Goal: Task Accomplishment & Management: Complete application form

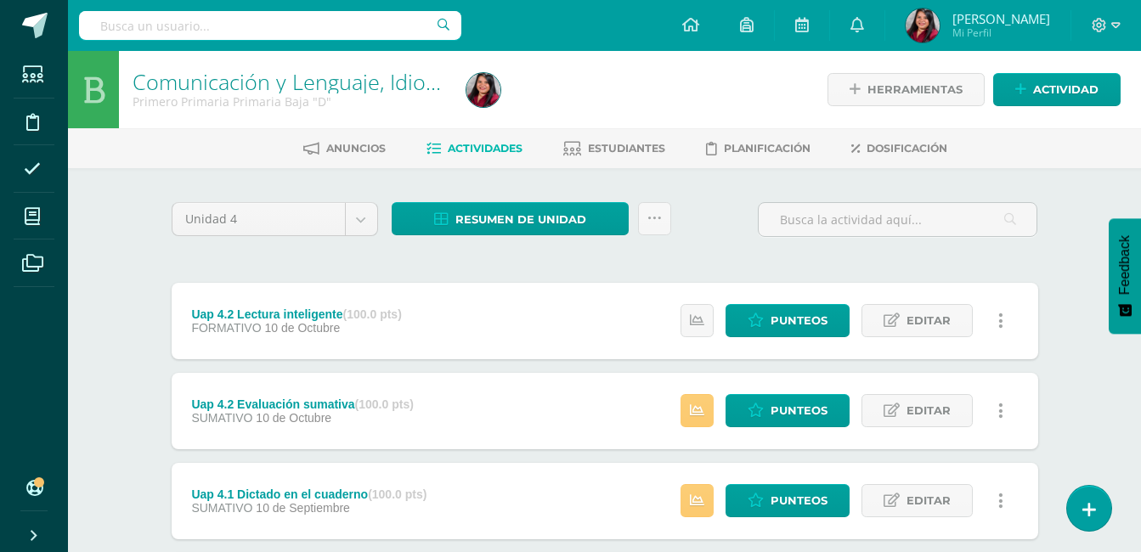
click at [121, 414] on div "Comunicación y Lenguaje, Idioma Español Primero Primaria Primaria Baja "D" Herr…" at bounding box center [604, 442] width 1073 height 782
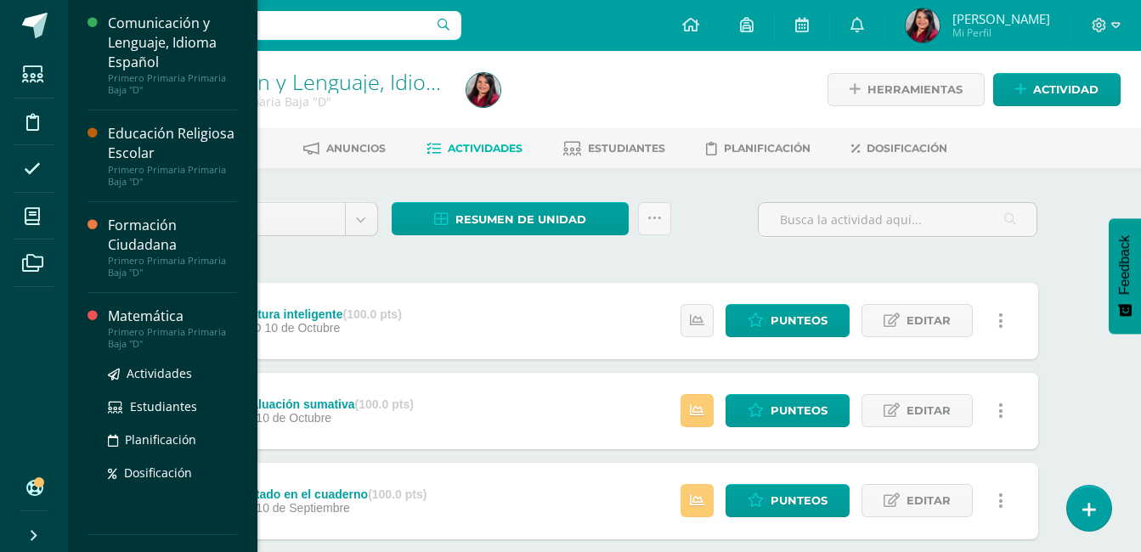
click at [162, 340] on div "Primero Primaria Primaria Baja "D"" at bounding box center [172, 338] width 129 height 24
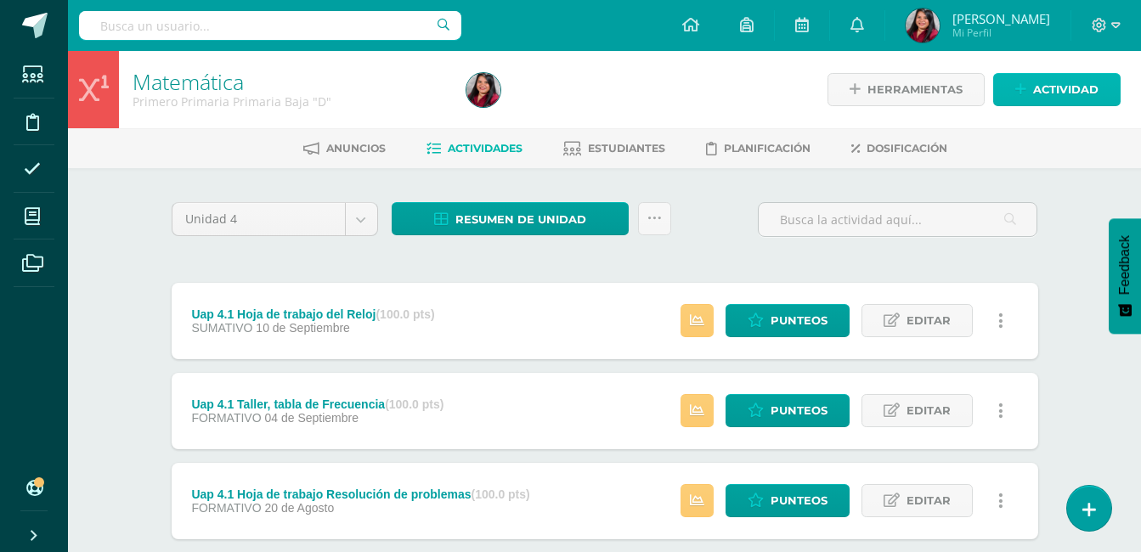
click at [1046, 93] on span "Actividad" at bounding box center [1065, 89] width 65 height 31
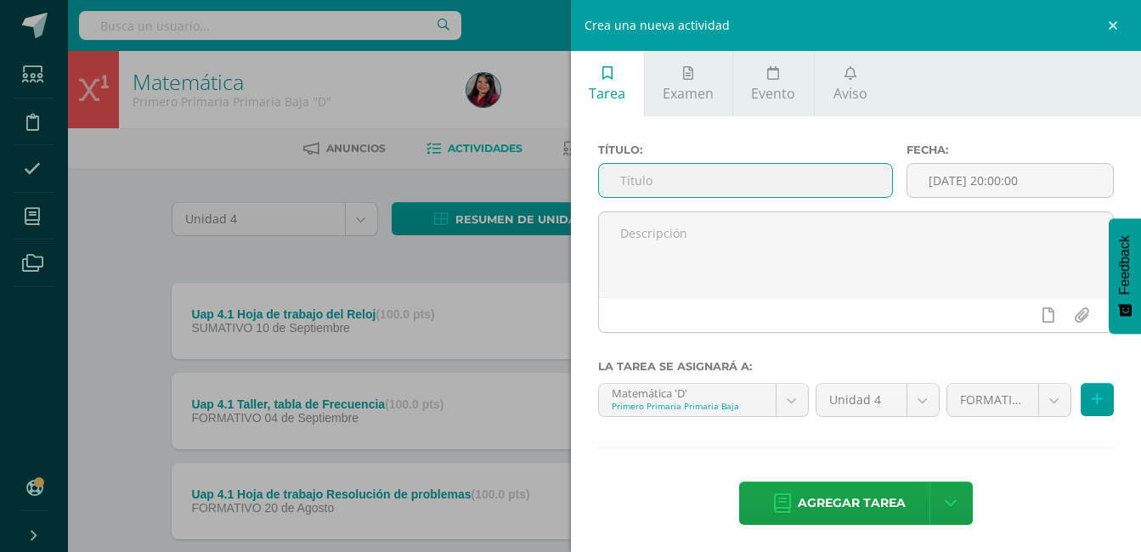
click at [774, 172] on input "text" at bounding box center [746, 180] width 294 height 33
type input "T"
type input "u"
type input "Uap 4.2 Dreambox"
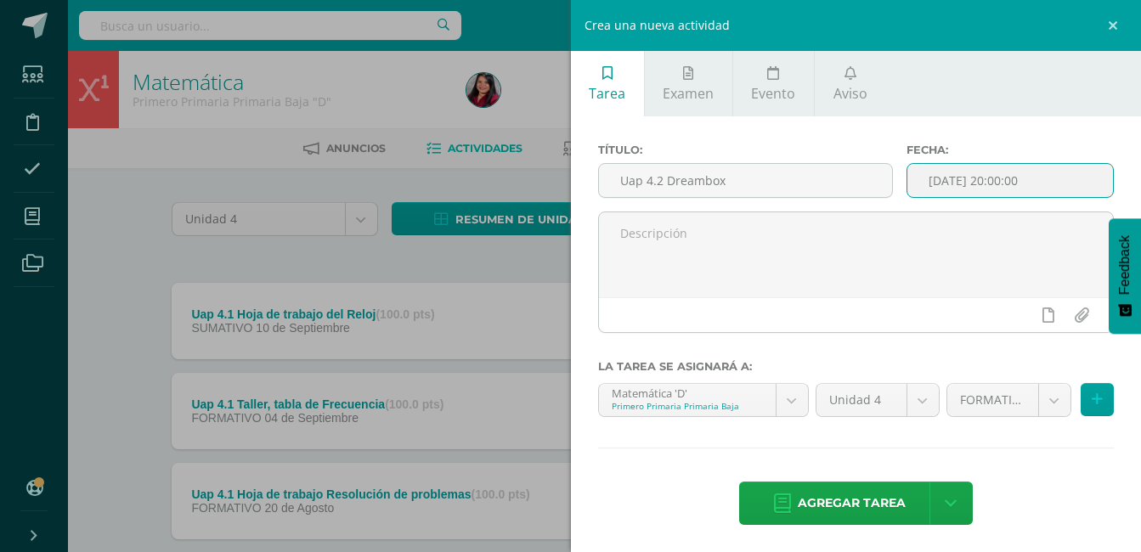
click at [1042, 196] on body "Estudiantes Disciplina Asistencia Mis cursos Archivos Soporte Ayuda Reportar un…" at bounding box center [570, 326] width 1141 height 653
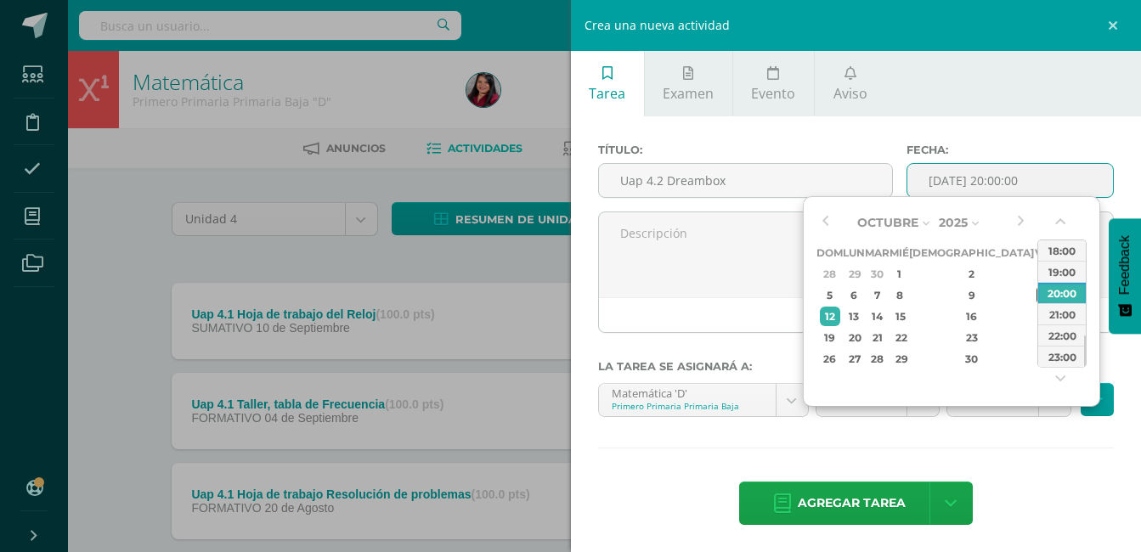
click at [1037, 297] on div "10" at bounding box center [1044, 295] width 15 height 20
type input "2025-10-10 20:00"
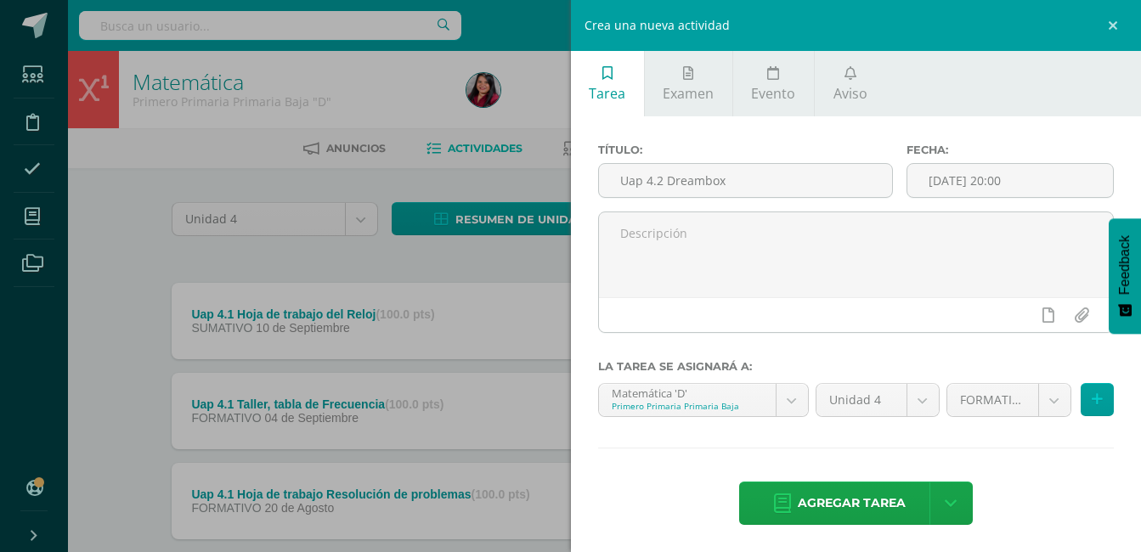
click at [1036, 459] on div "Título: Uap 4.2 Dreambox Fecha: 2025-10-10 20:00 La tarea se asignará a: Matemá…" at bounding box center [856, 335] width 571 height 439
click at [849, 502] on span "Agregar tarea" at bounding box center [852, 504] width 108 height 42
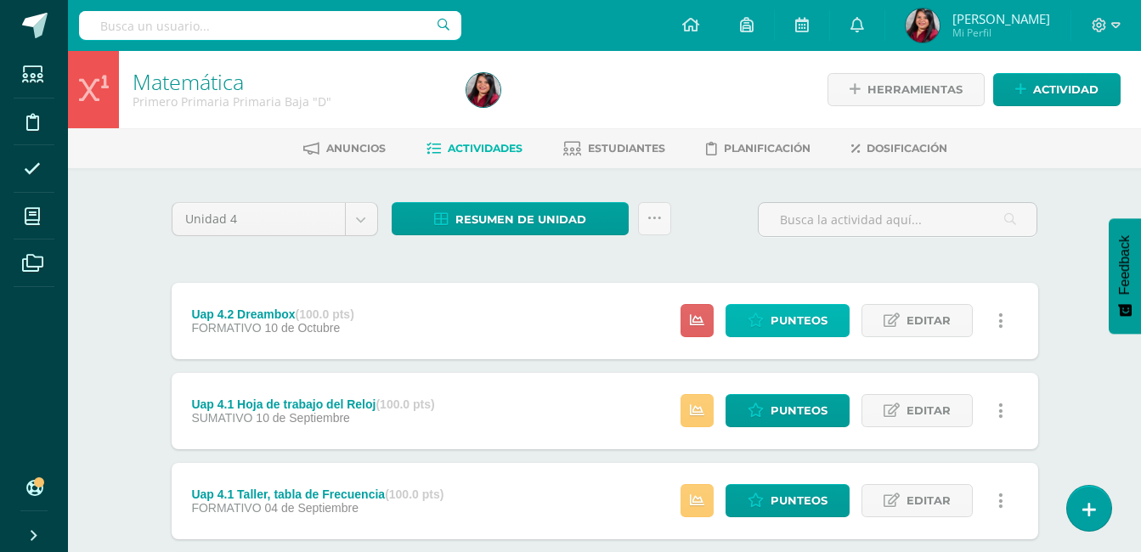
click at [814, 307] on span "Punteos" at bounding box center [799, 320] width 57 height 31
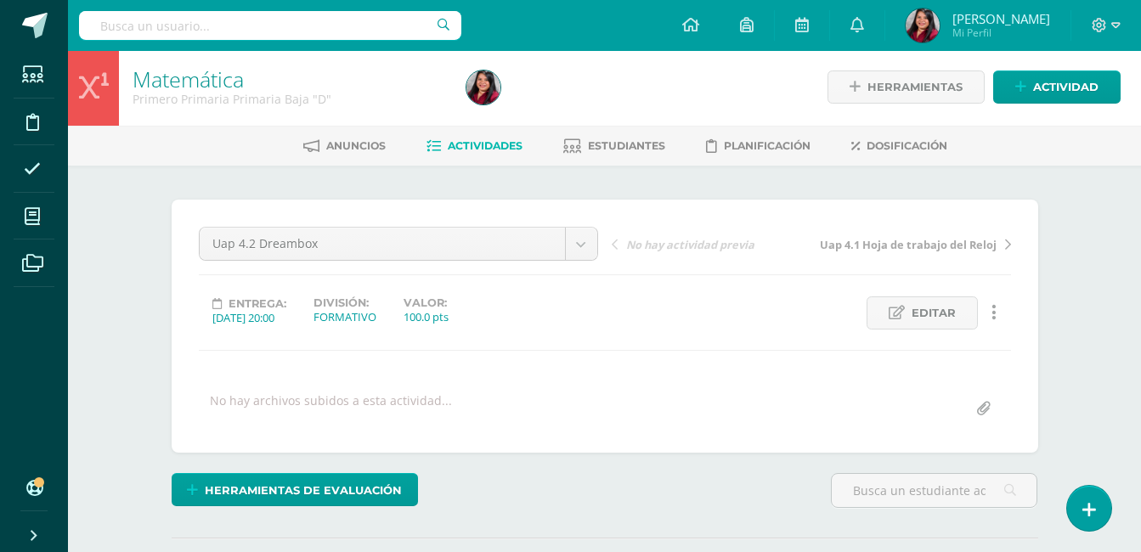
scroll to position [3, 0]
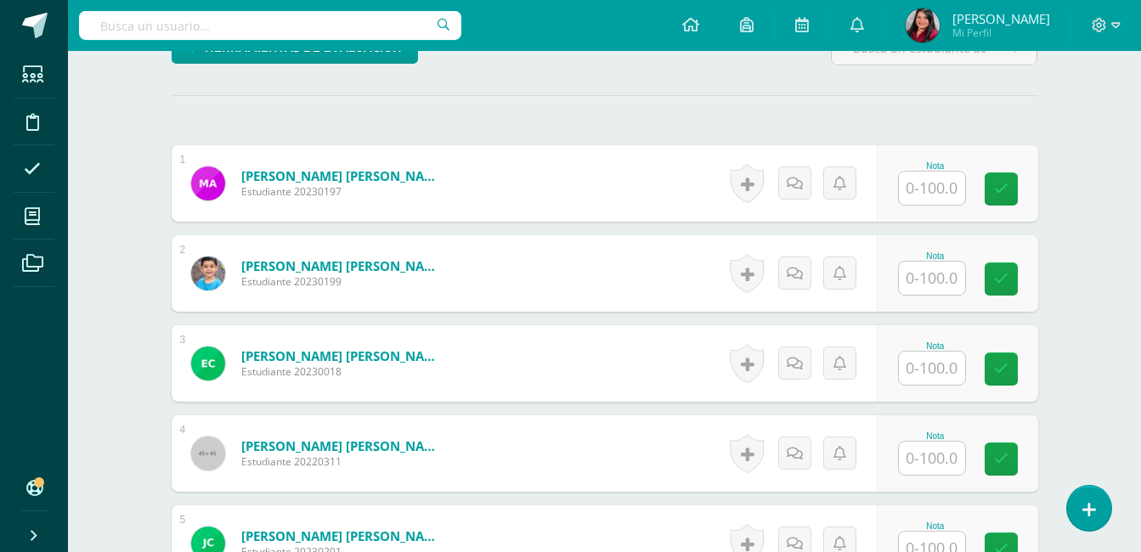
scroll to position [479, 0]
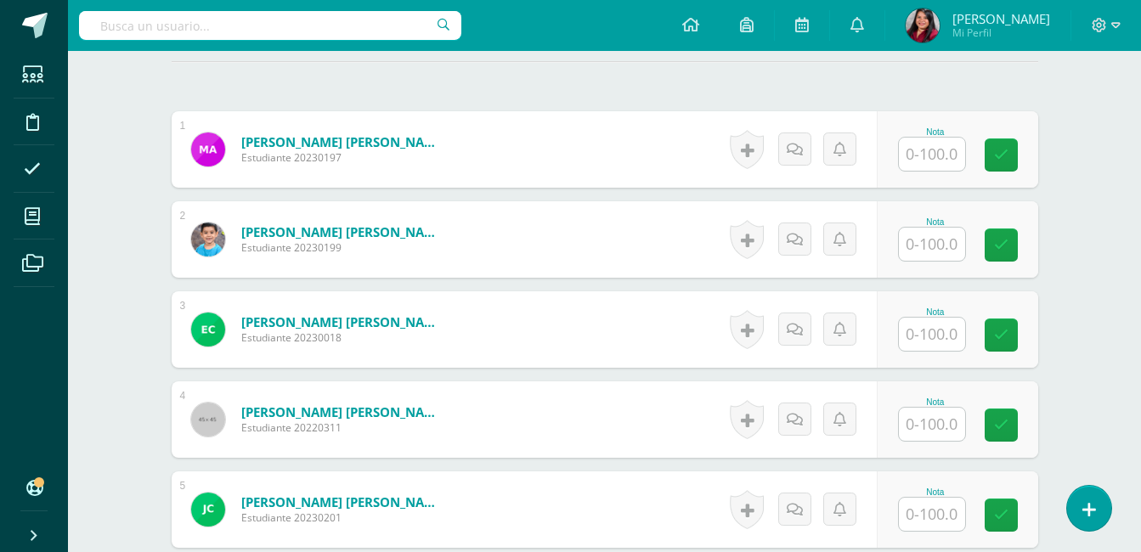
click at [936, 147] on input "text" at bounding box center [932, 154] width 66 height 33
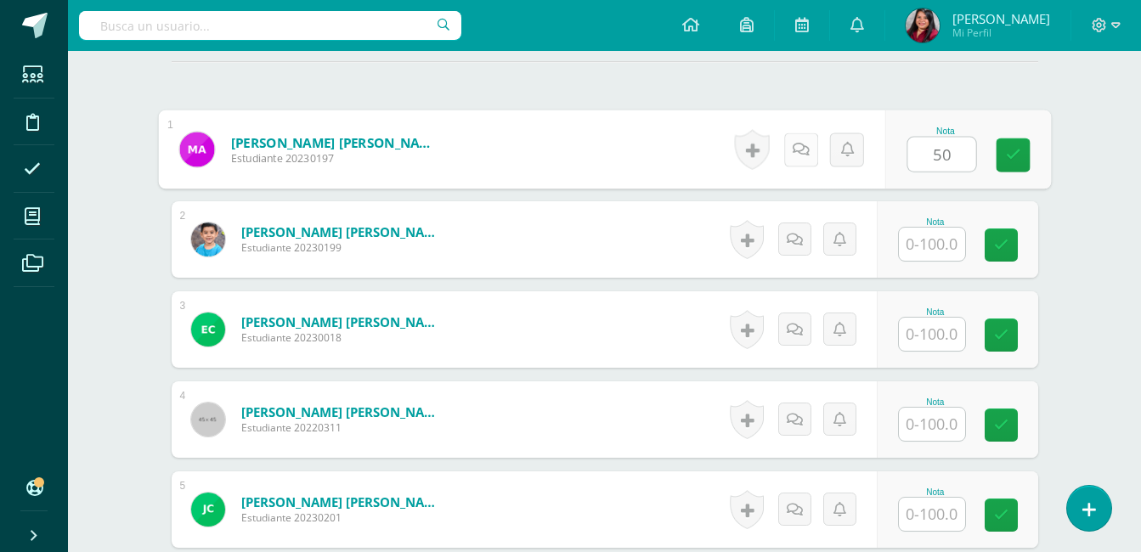
type input "50"
click at [802, 146] on icon at bounding box center [800, 149] width 17 height 14
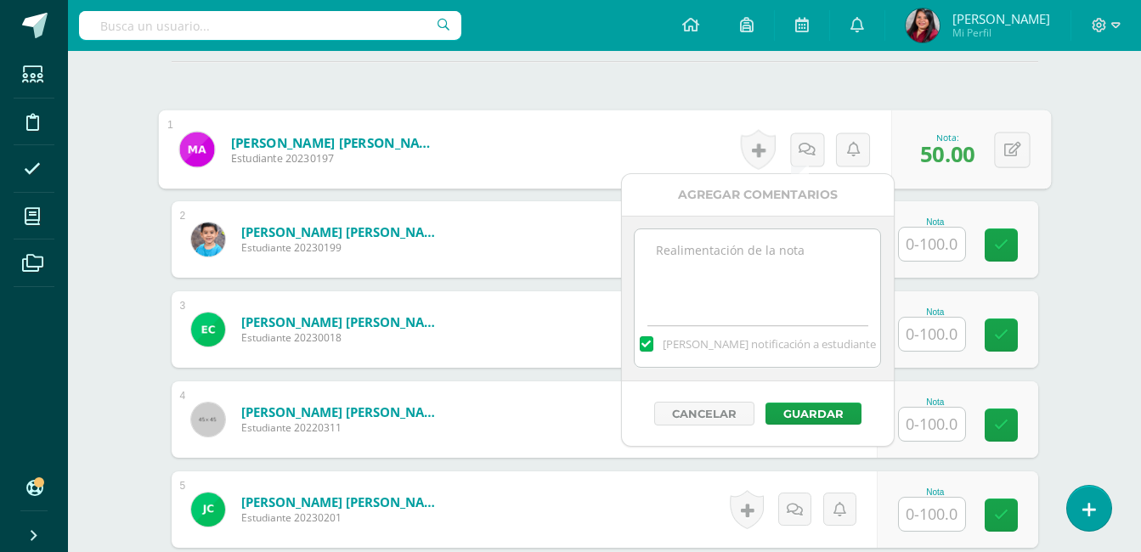
click at [766, 246] on textarea at bounding box center [758, 271] width 246 height 85
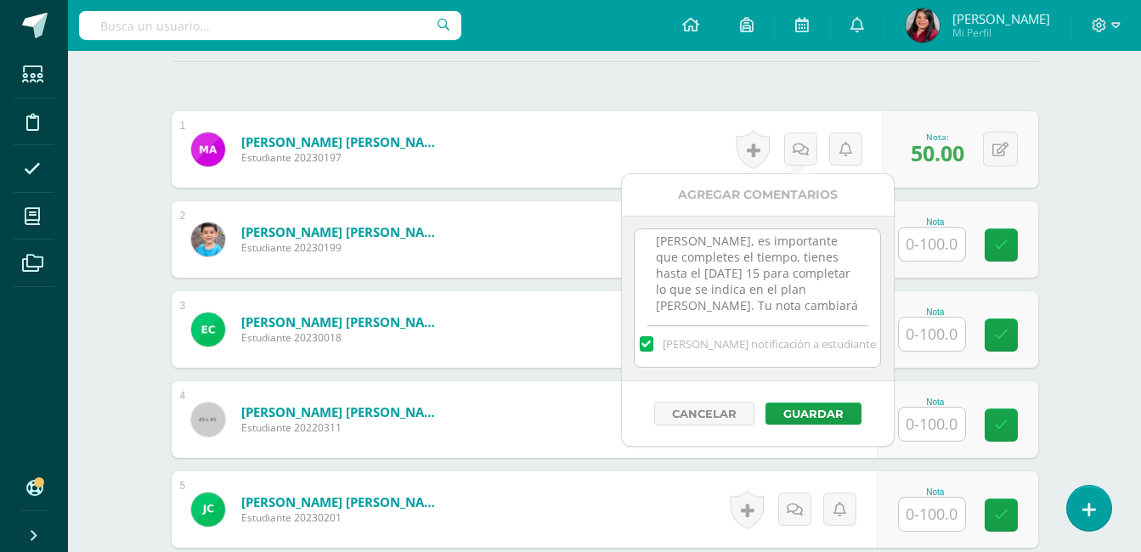
scroll to position [25, 0]
type textarea "Camila, es importante que completes el tiempo, tienes hasta el miércoles 15 par…"
click at [823, 415] on button "Guardar" at bounding box center [814, 414] width 96 height 22
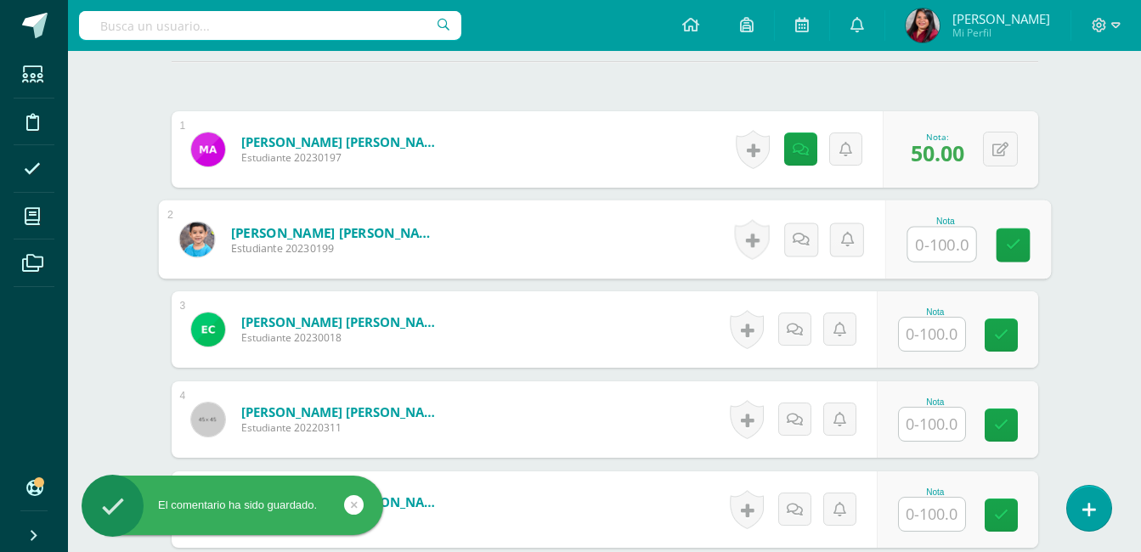
click at [941, 248] on input "text" at bounding box center [941, 245] width 68 height 34
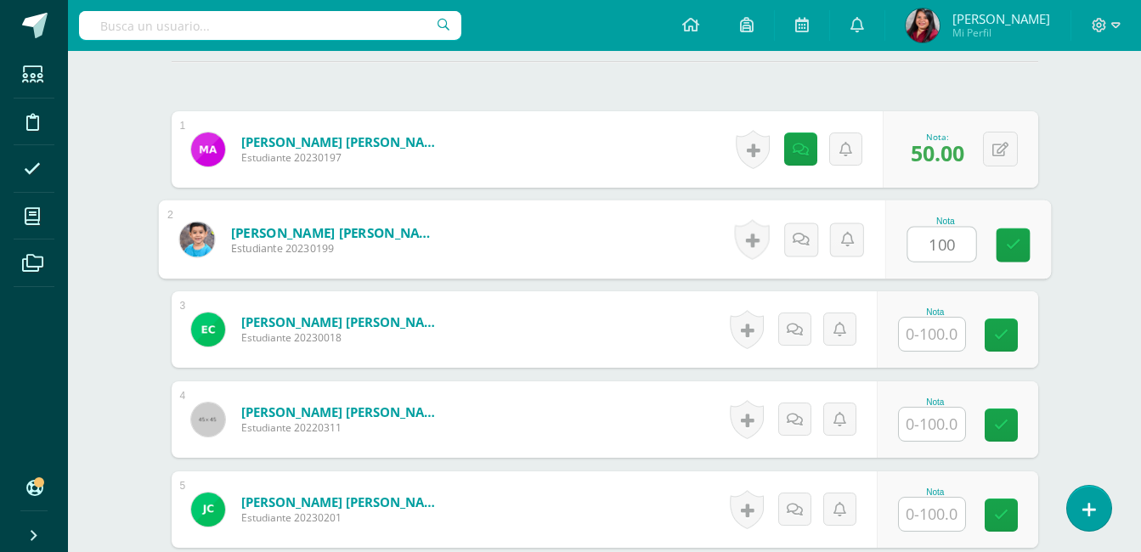
type input "100"
click at [940, 342] on input "text" at bounding box center [932, 334] width 66 height 33
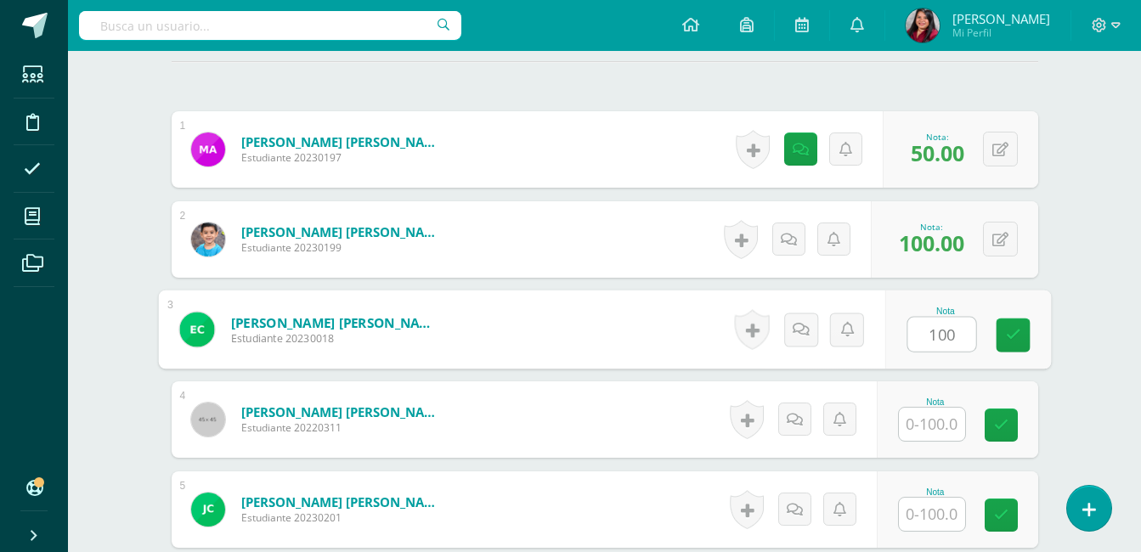
type input "100"
click at [941, 412] on input "text" at bounding box center [932, 424] width 66 height 33
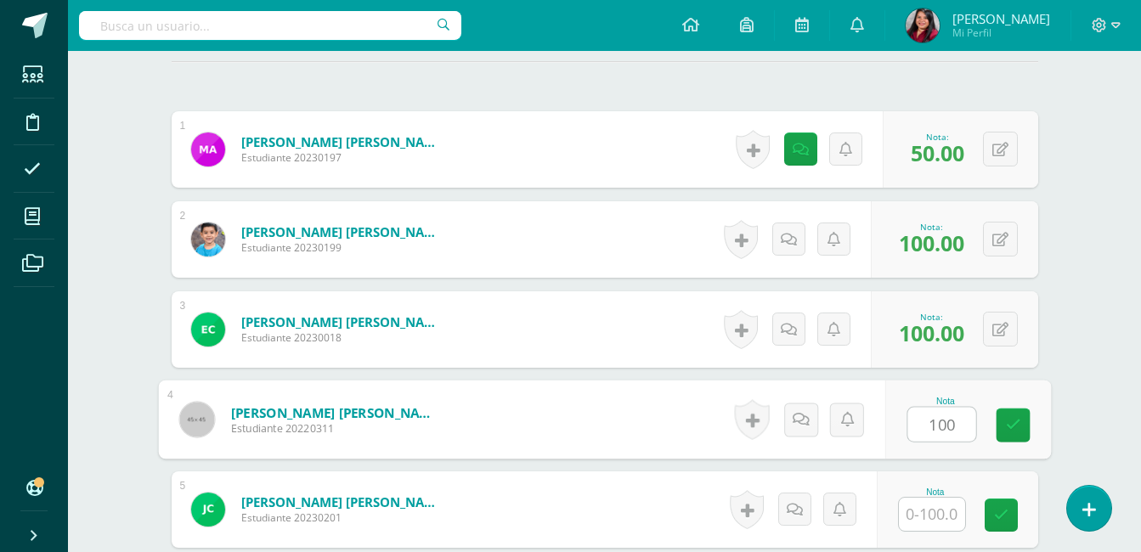
type input "100"
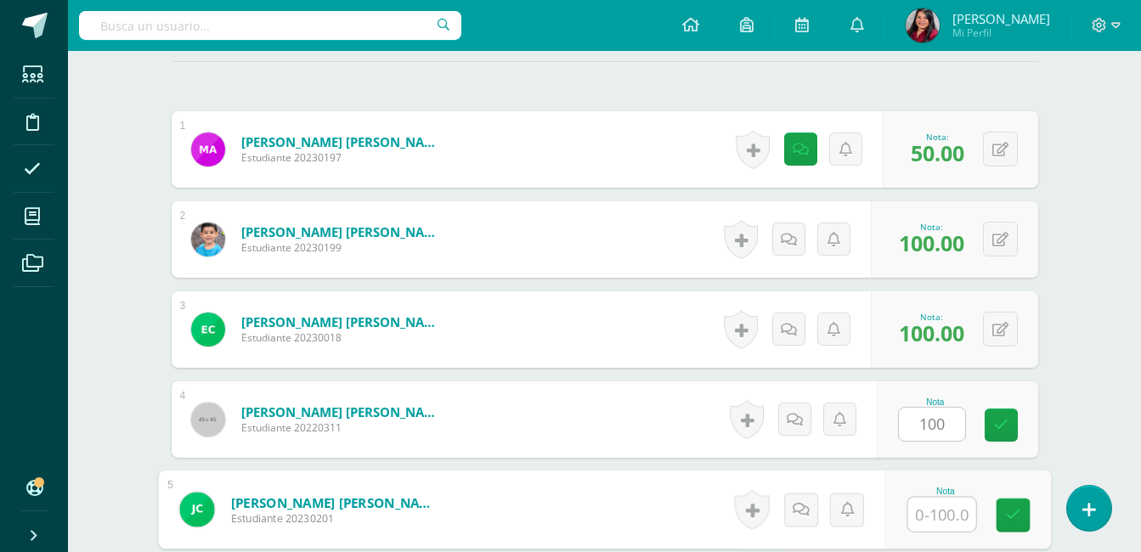
click at [940, 506] on input "text" at bounding box center [941, 515] width 68 height 34
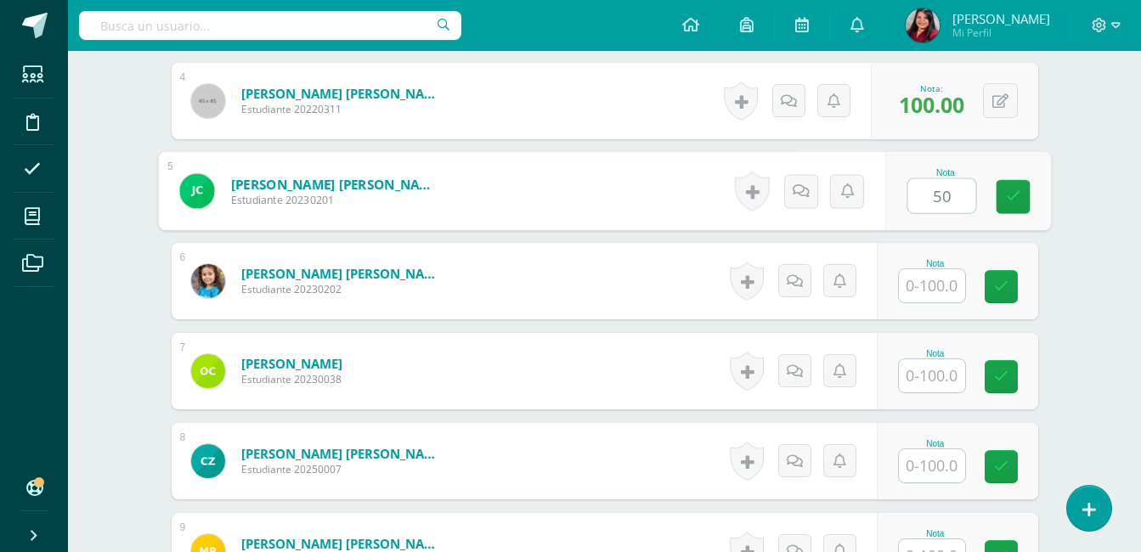
scroll to position [818, 0]
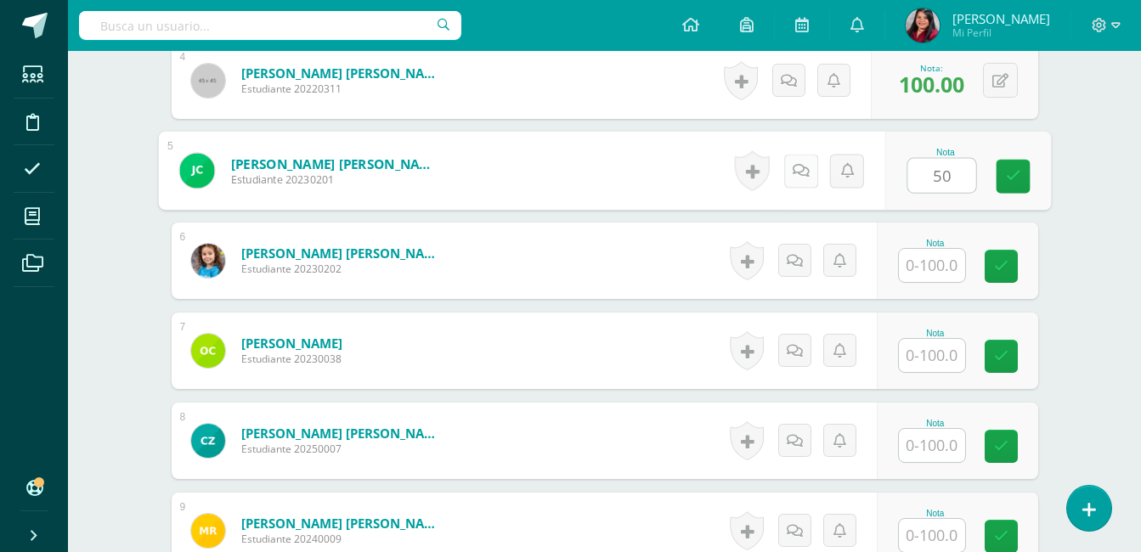
type input "50"
click at [798, 179] on link at bounding box center [800, 171] width 34 height 34
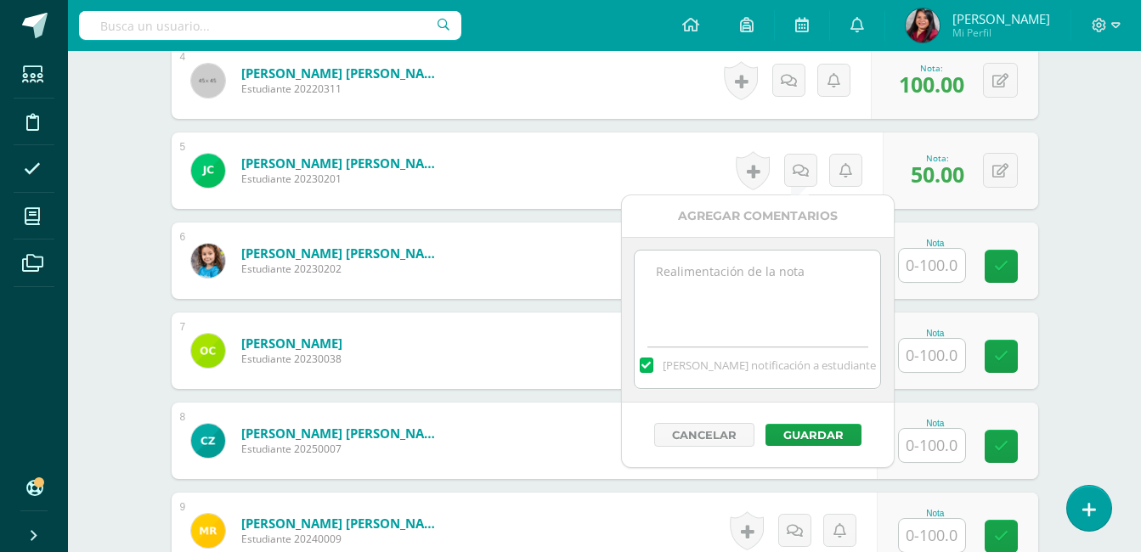
click at [777, 272] on textarea at bounding box center [758, 293] width 246 height 85
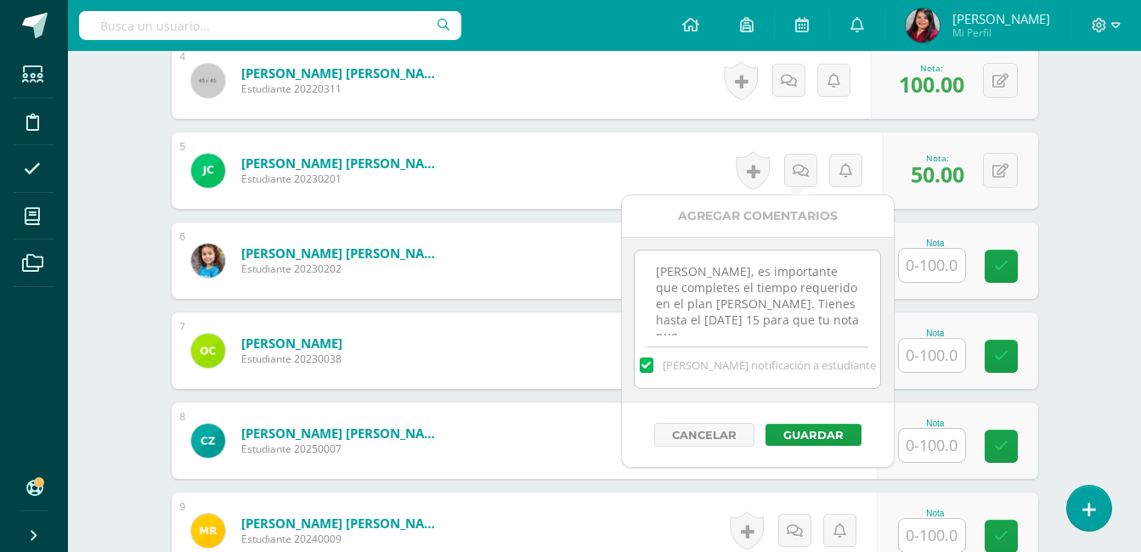
scroll to position [9, 0]
type textarea "José Javier, es importante que completes el tiempo requerido en el plan de ruta…"
click at [812, 428] on button "Guardar" at bounding box center [814, 435] width 96 height 22
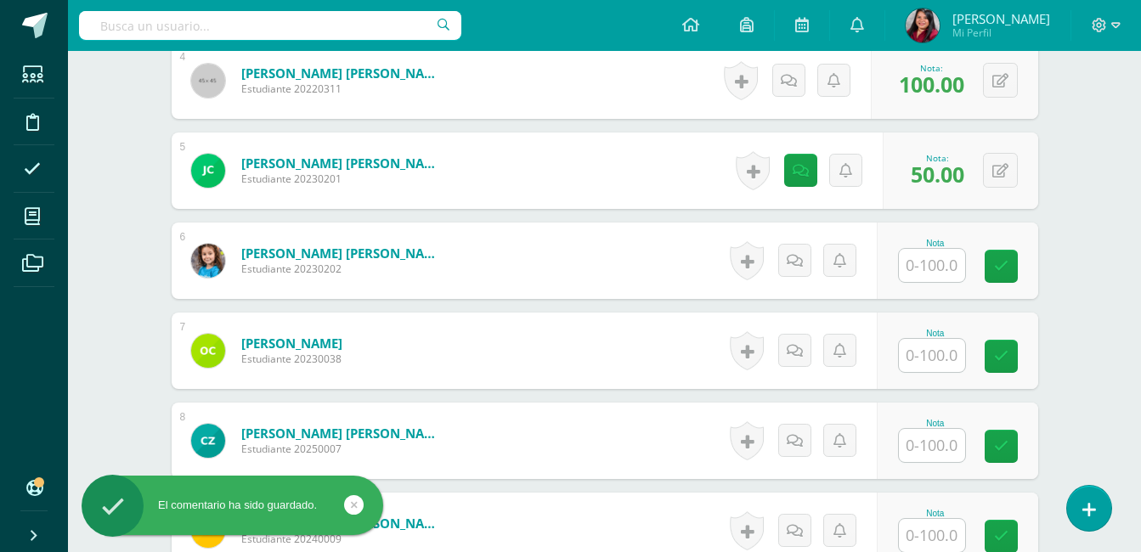
click at [941, 253] on input "text" at bounding box center [932, 265] width 66 height 33
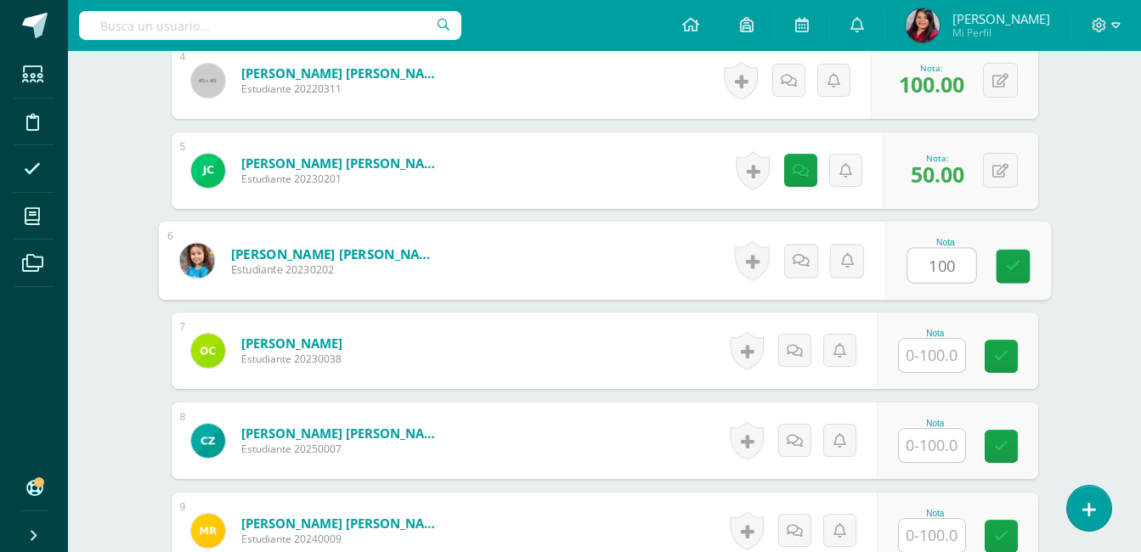
type input "100"
click at [947, 361] on input "text" at bounding box center [932, 355] width 66 height 33
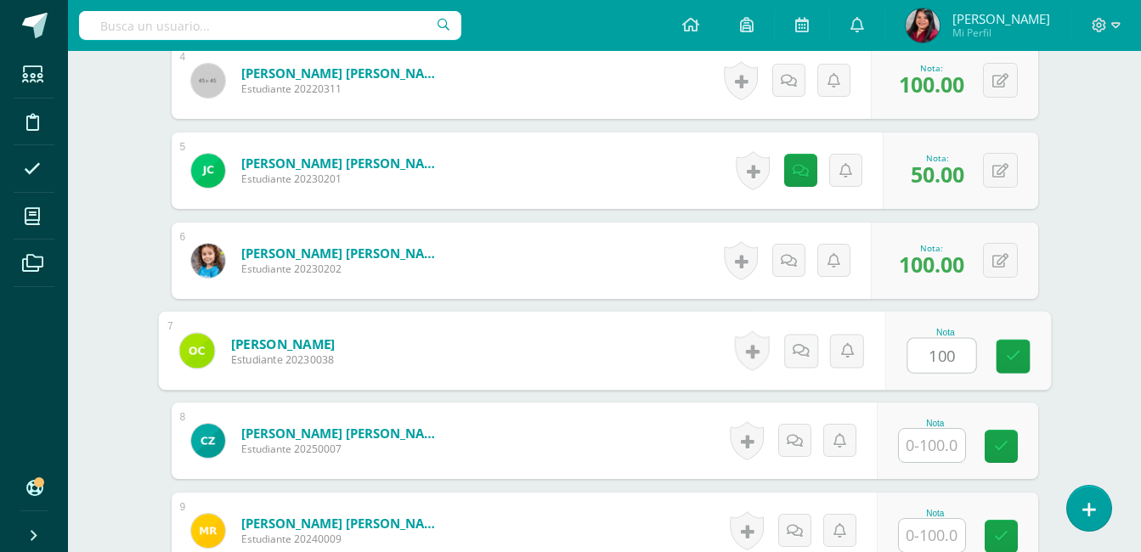
type input "100"
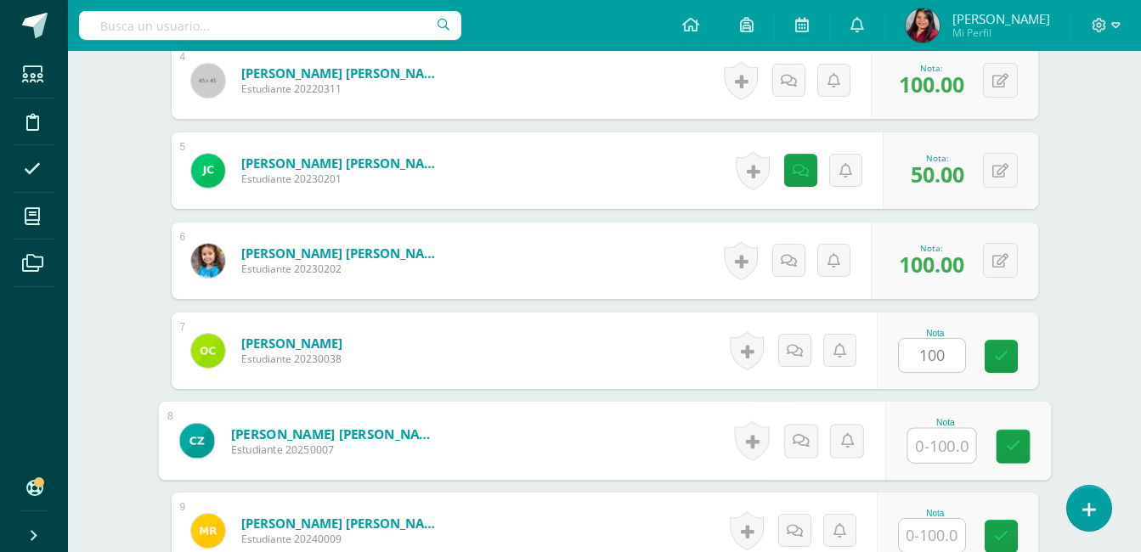
click at [931, 447] on input "text" at bounding box center [941, 446] width 68 height 34
type input "100"
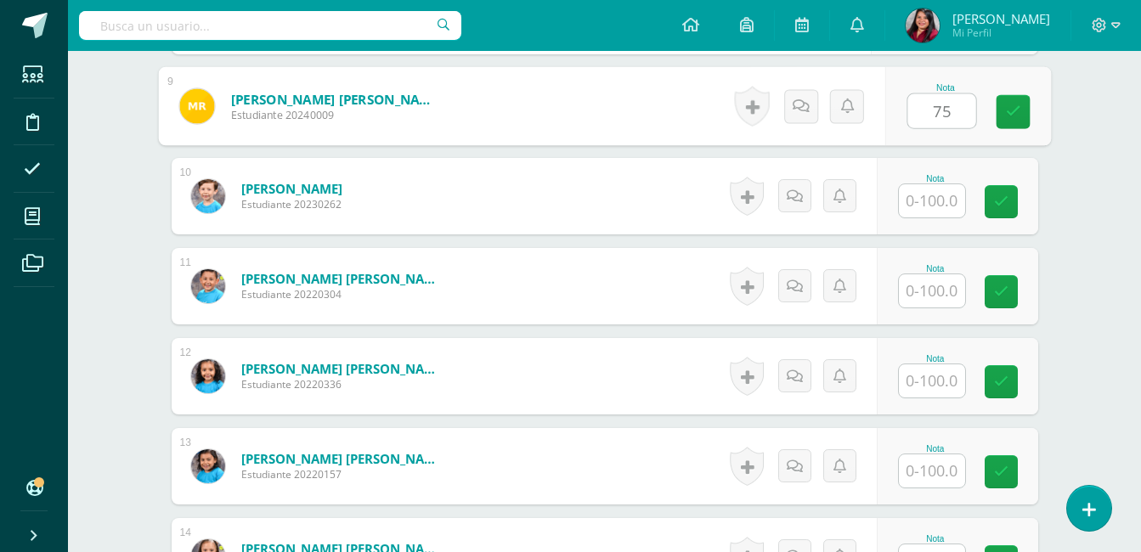
scroll to position [1276, 0]
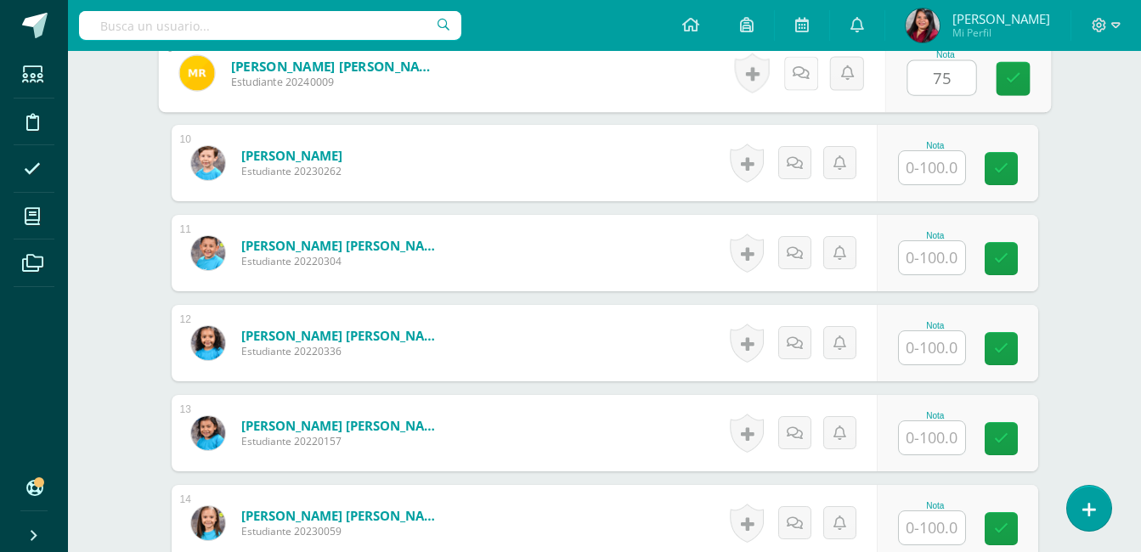
type input "75"
click at [804, 73] on icon at bounding box center [800, 72] width 17 height 14
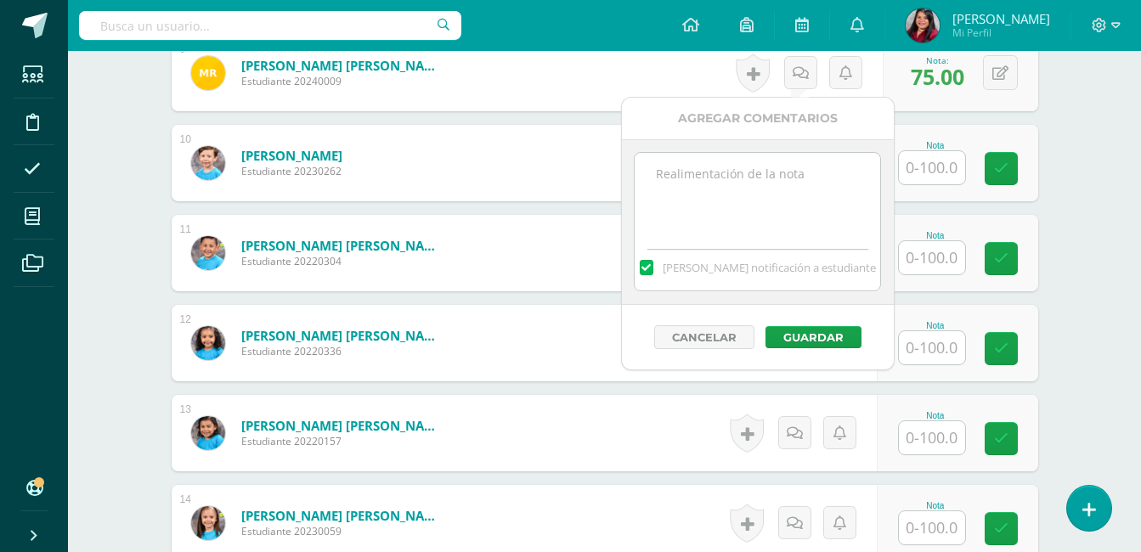
click at [811, 178] on textarea at bounding box center [758, 195] width 246 height 85
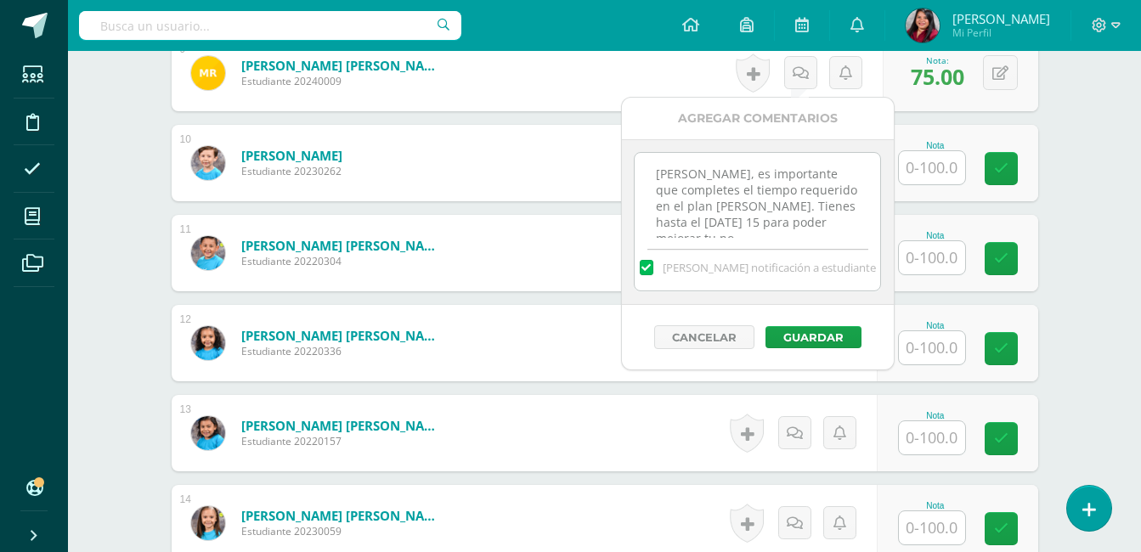
scroll to position [9, 0]
type textarea "Mateo, es importante que completes el tiempo requerido en el plan de ruta. Tien…"
click at [821, 335] on button "Guardar" at bounding box center [814, 337] width 96 height 22
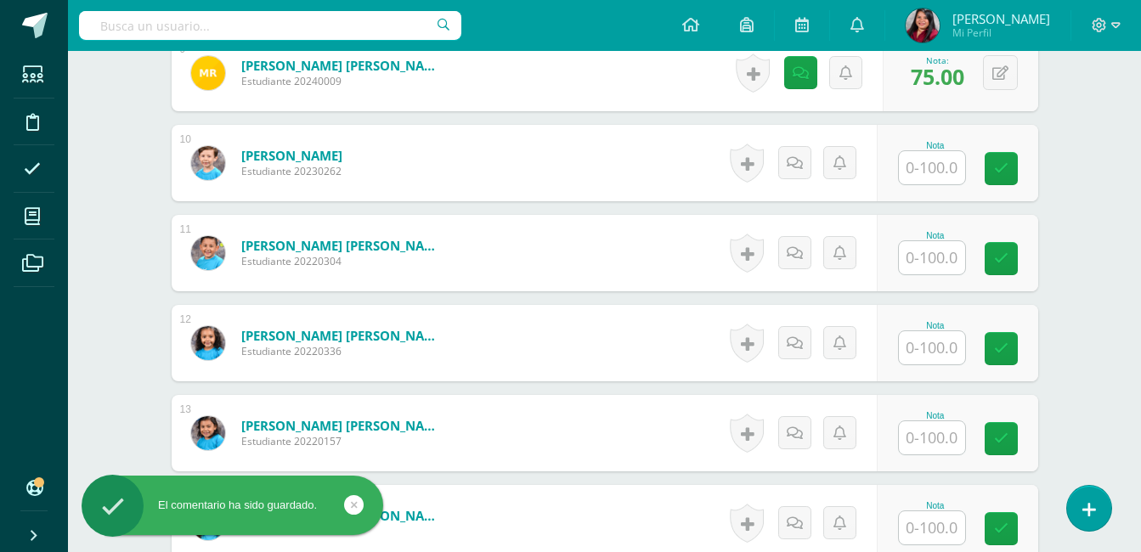
click at [915, 161] on input "text" at bounding box center [932, 167] width 66 height 33
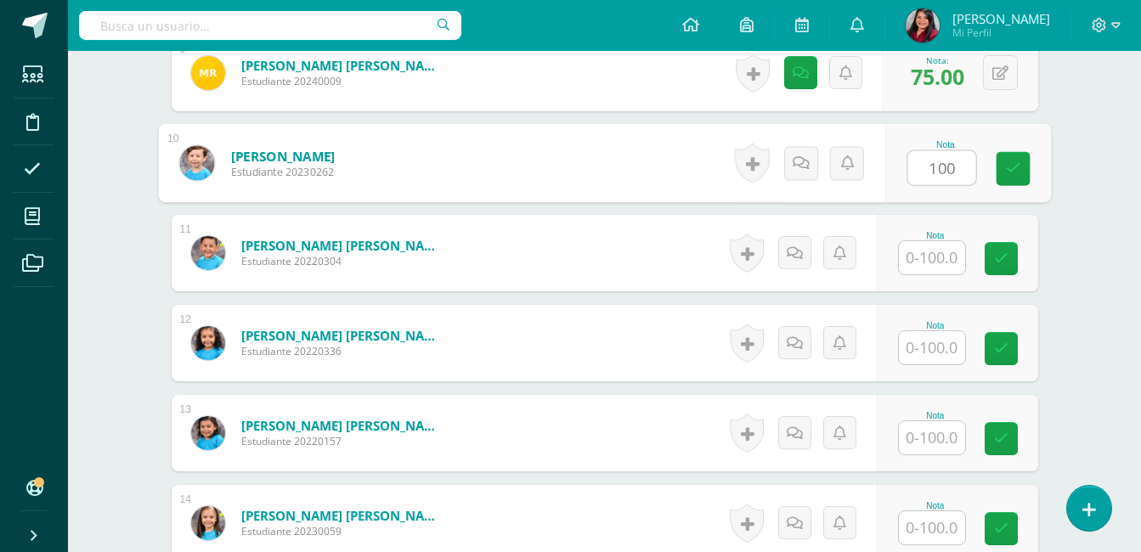
type input "100"
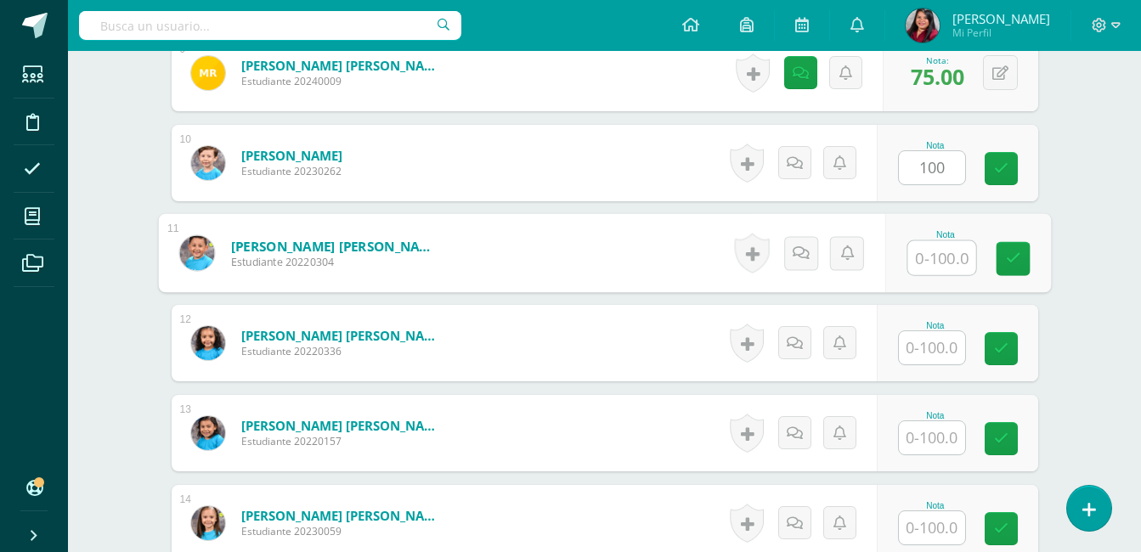
click at [935, 263] on input "text" at bounding box center [941, 258] width 68 height 34
type input "100"
click at [935, 345] on input "text" at bounding box center [932, 347] width 66 height 33
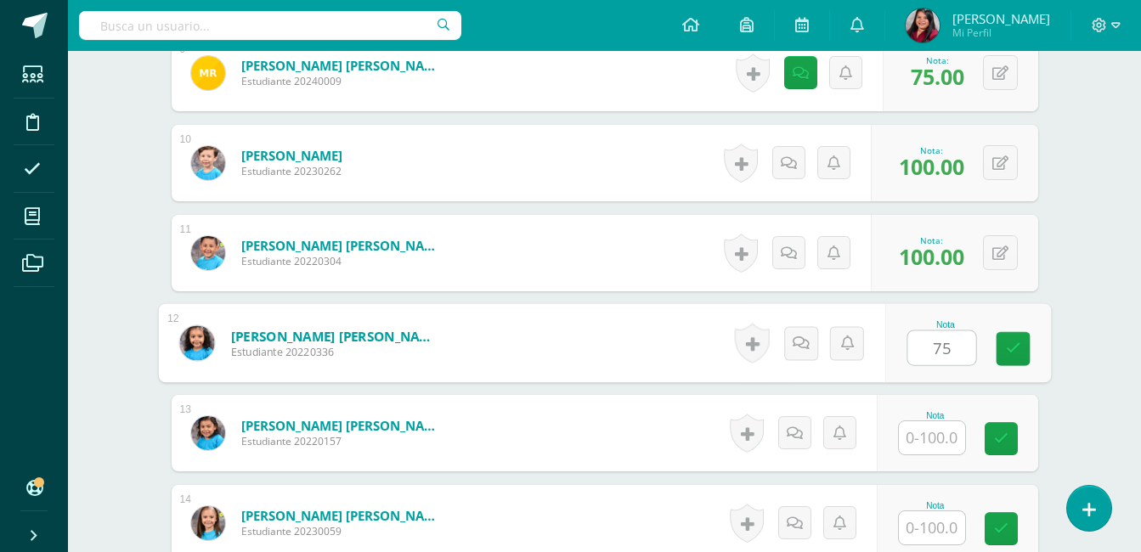
type input "75"
click at [808, 353] on link at bounding box center [800, 343] width 34 height 34
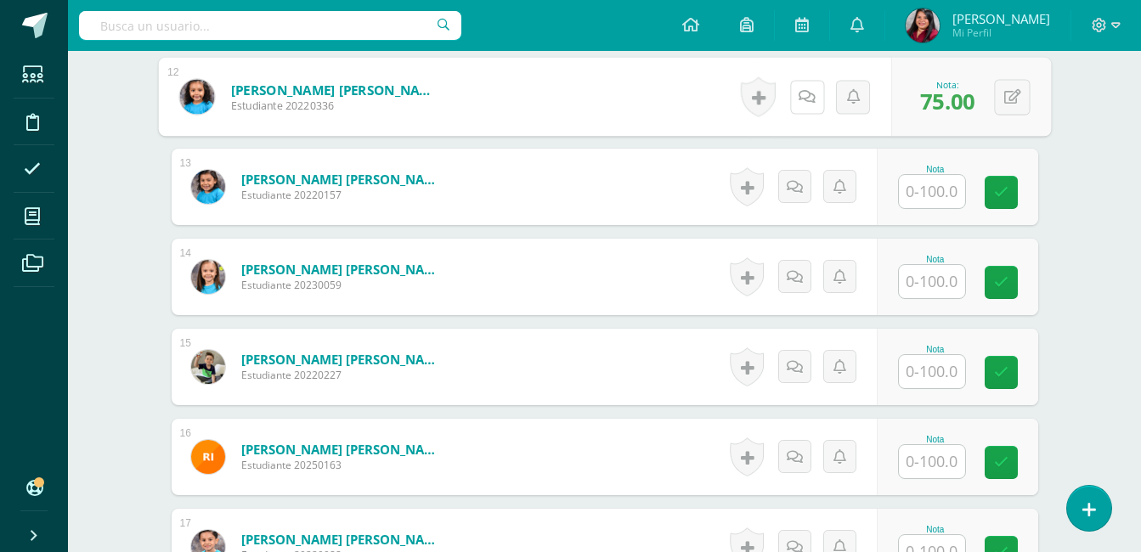
scroll to position [1535, 0]
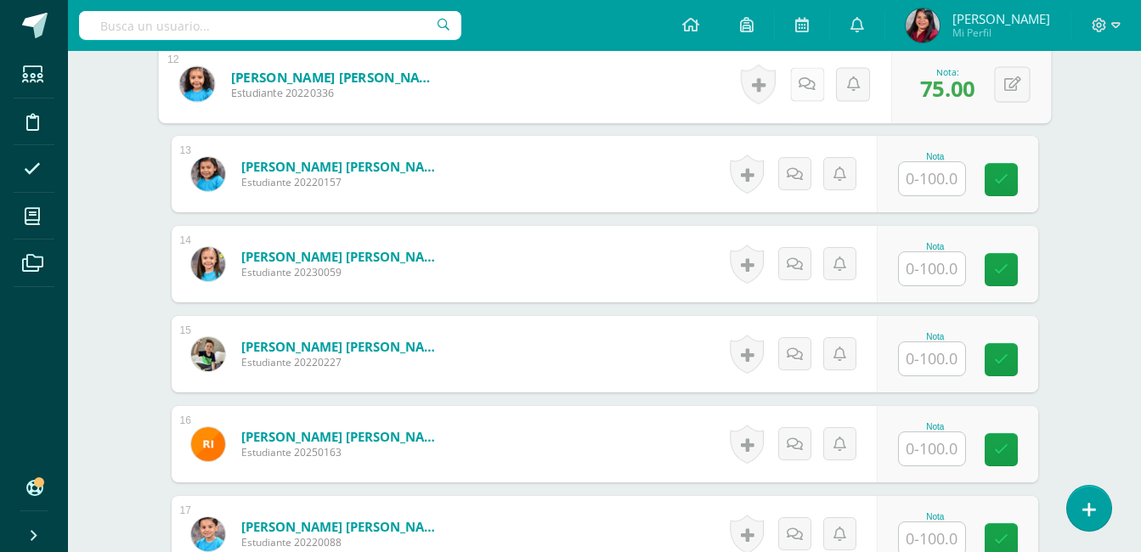
click at [800, 91] on icon at bounding box center [807, 83] width 17 height 14
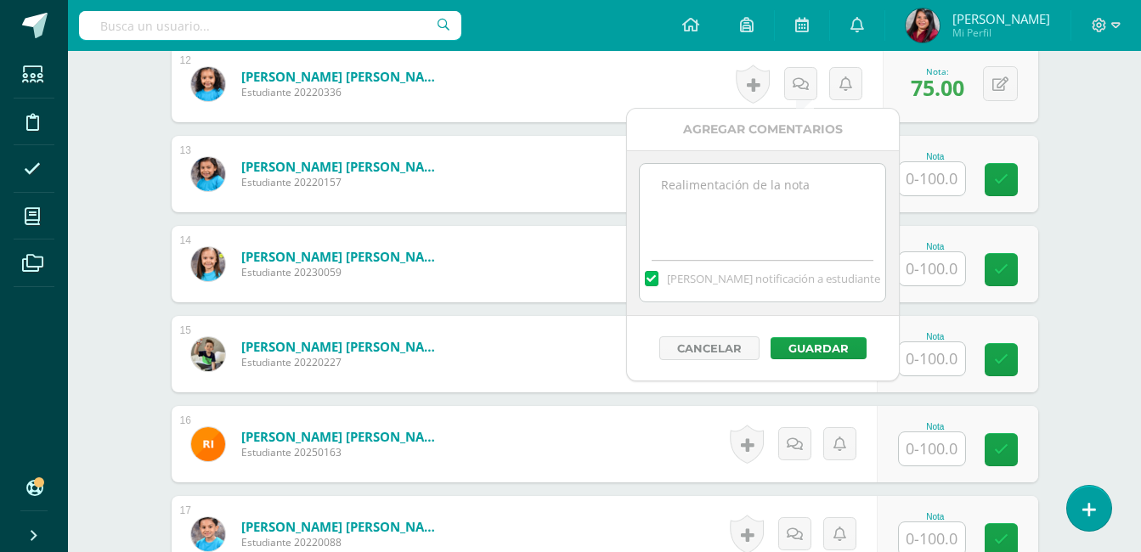
click at [782, 190] on textarea at bounding box center [763, 206] width 246 height 85
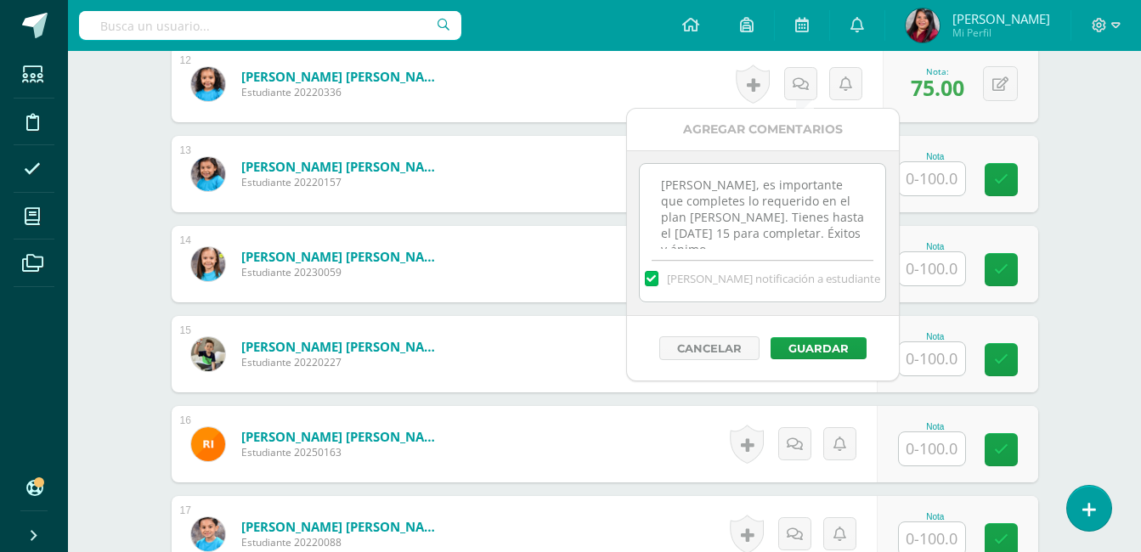
scroll to position [9, 0]
type textarea "Carmen, es importante que completes lo requerido en el plan de ruta. Tienes has…"
click at [822, 351] on button "Guardar" at bounding box center [819, 348] width 96 height 22
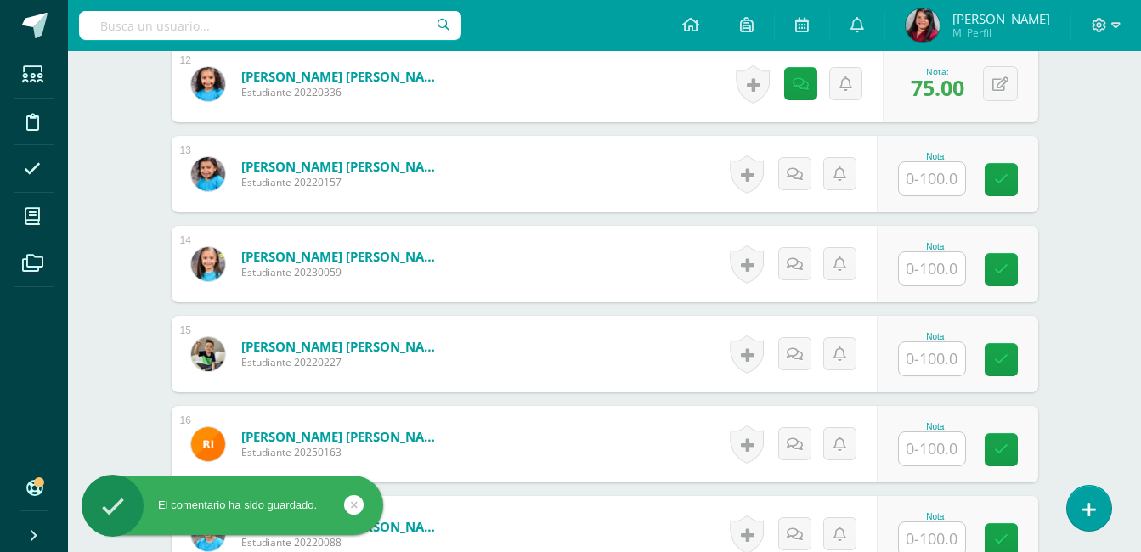
click at [925, 178] on input "text" at bounding box center [932, 178] width 66 height 33
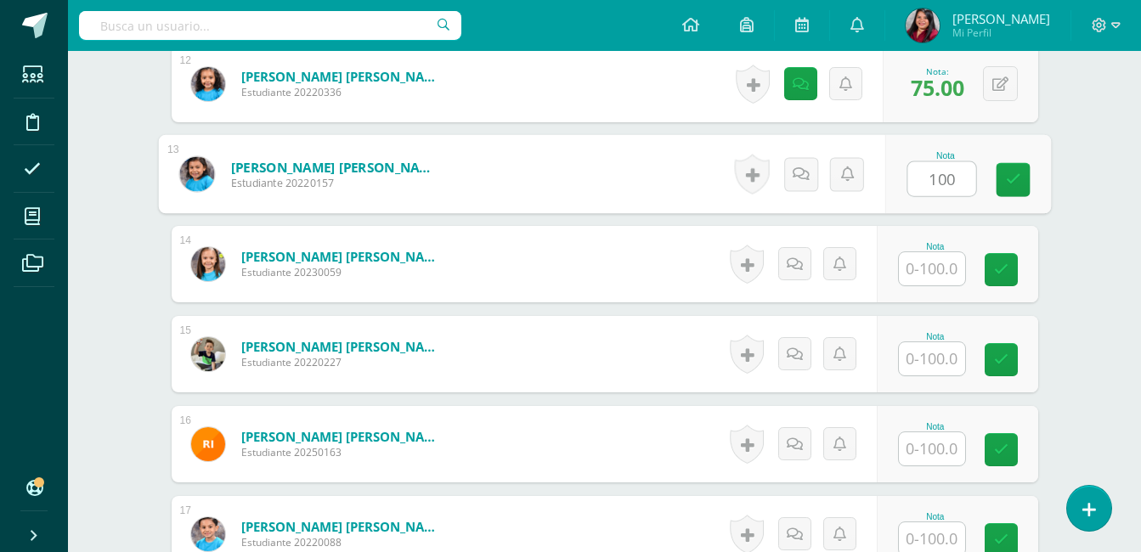
type input "100"
click at [933, 266] on input "text" at bounding box center [932, 268] width 66 height 33
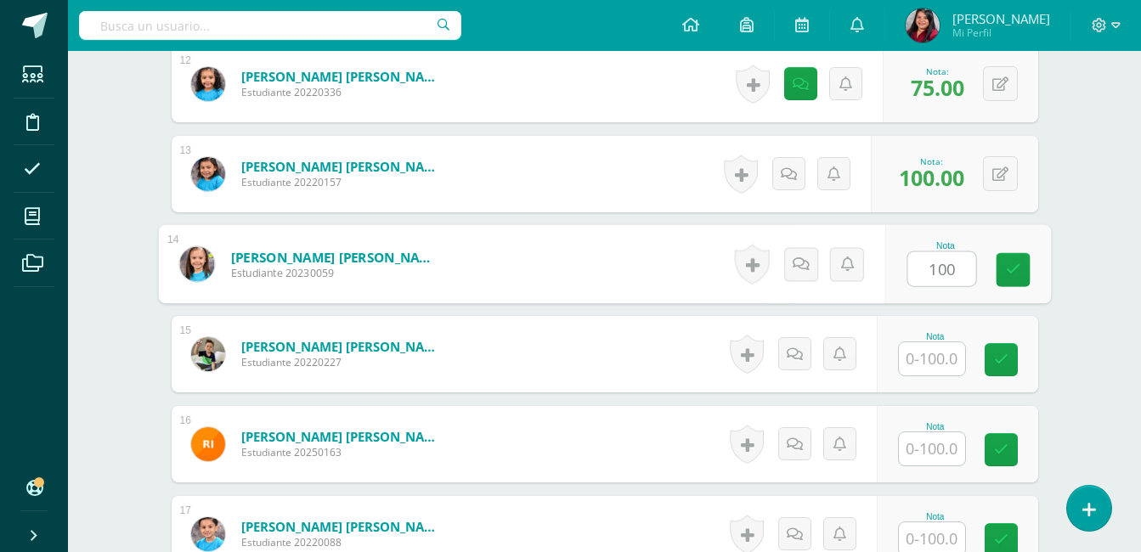
type input "100"
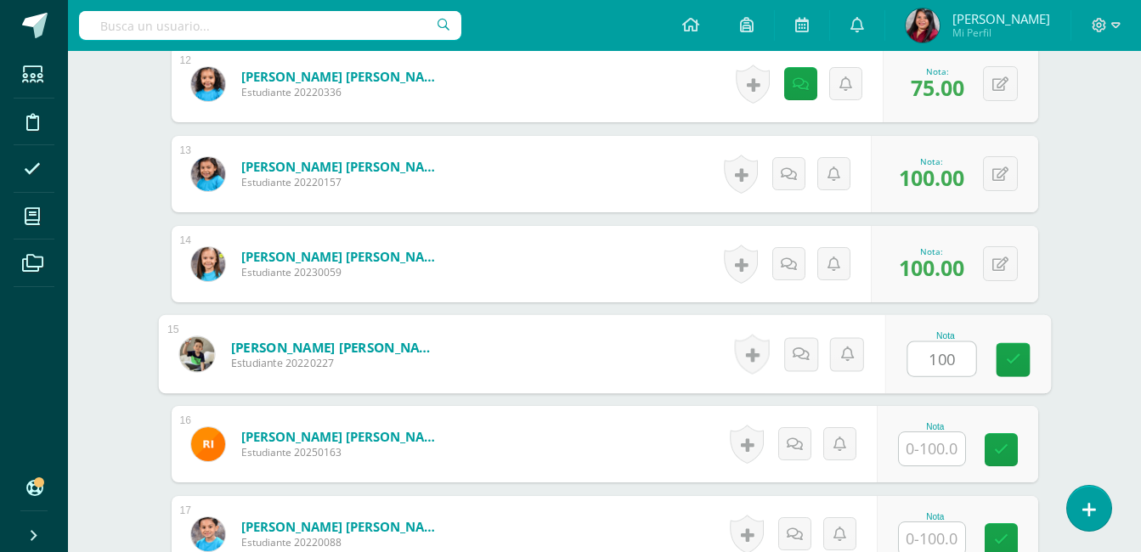
type input "100"
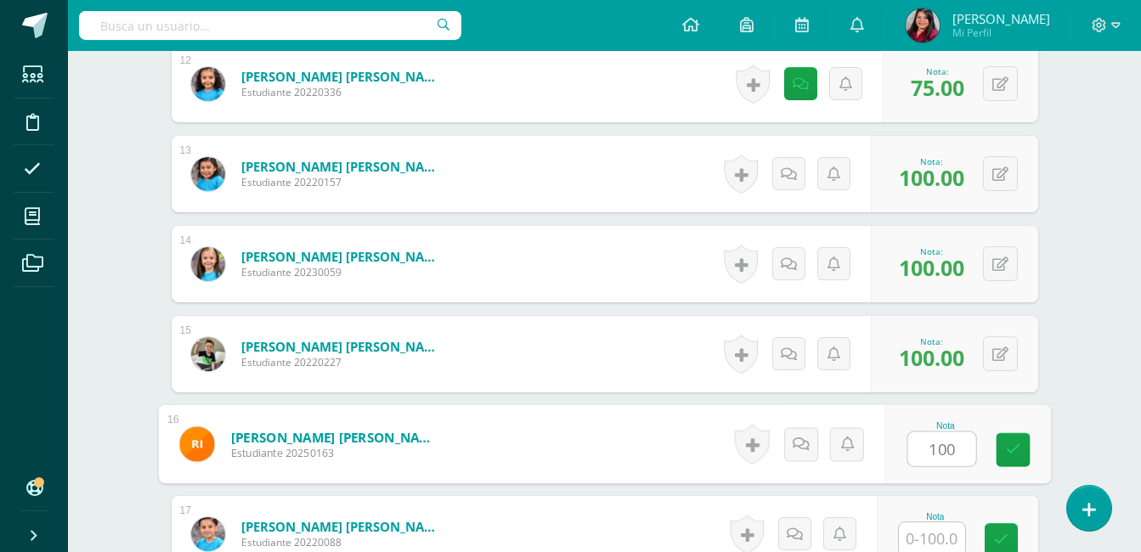
type input "100"
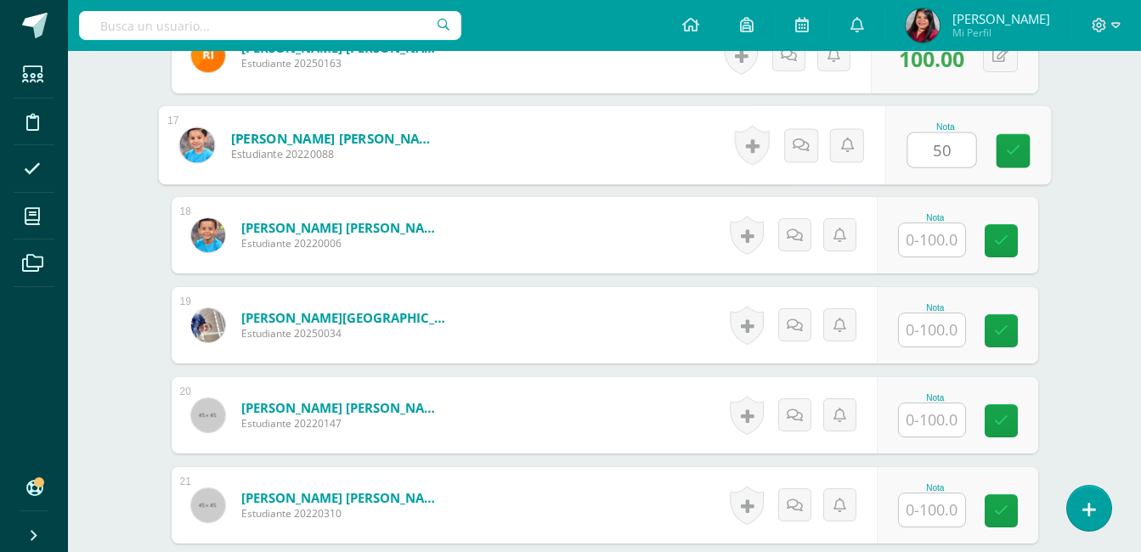
scroll to position [1951, 0]
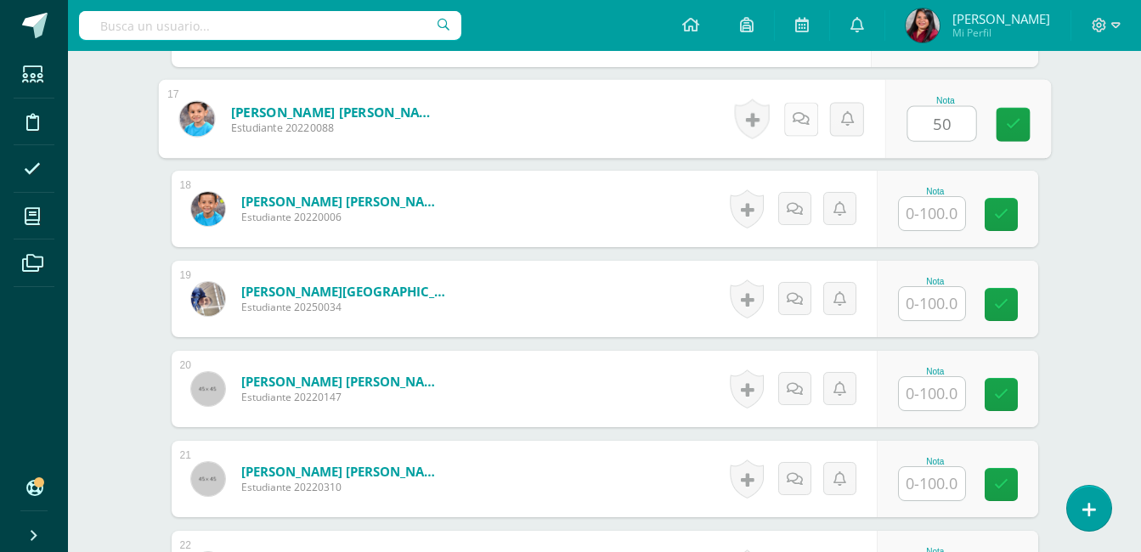
type input "50"
click at [792, 118] on icon at bounding box center [800, 118] width 17 height 14
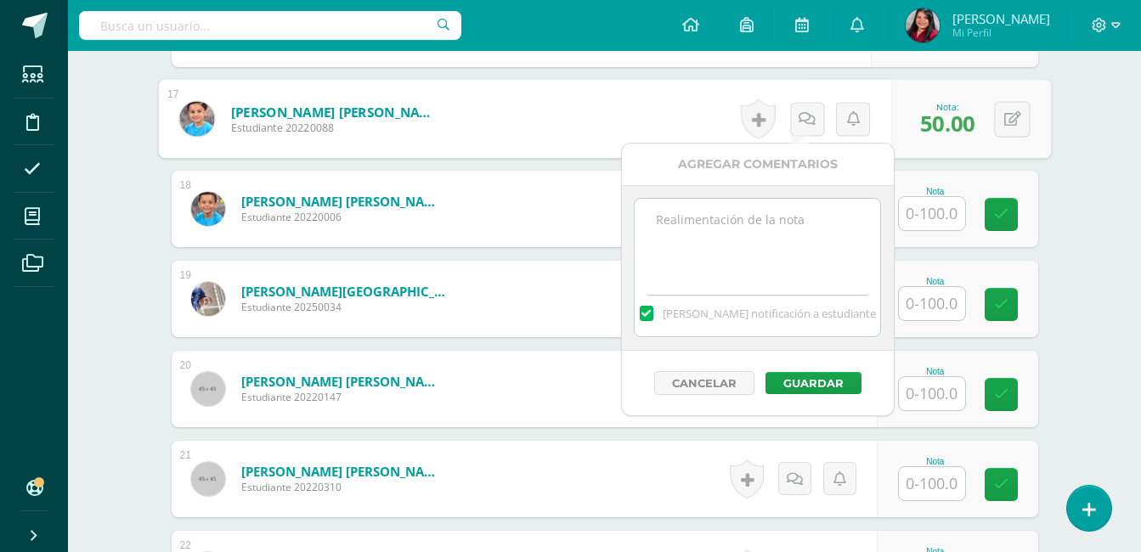
click at [767, 218] on textarea at bounding box center [758, 241] width 246 height 85
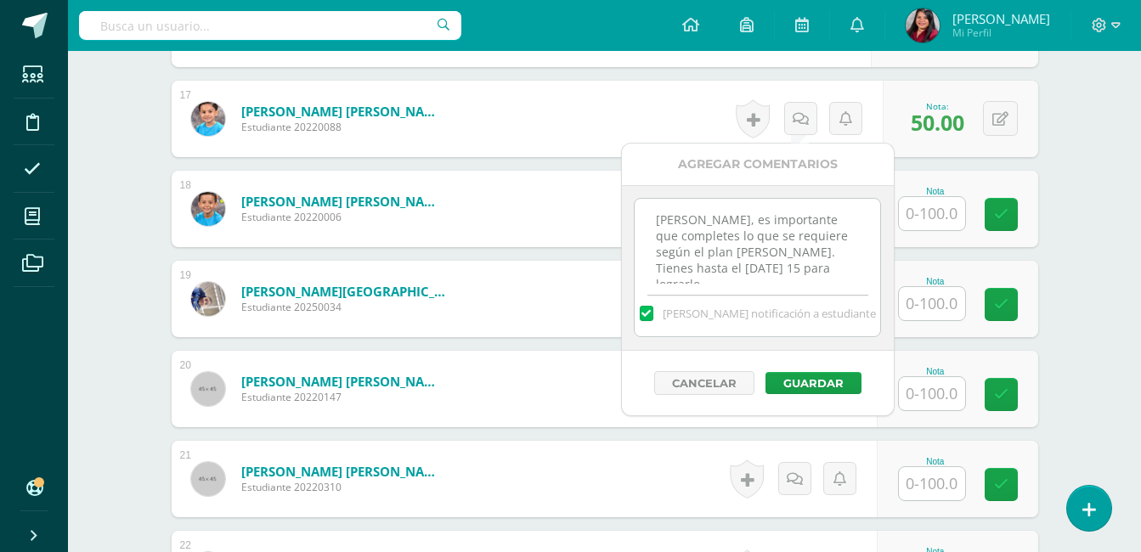
scroll to position [9, 0]
type textarea "Roberto, es importante que completes lo que se requiere según el plan de ruta. …"
click at [803, 379] on button "Guardar" at bounding box center [814, 383] width 96 height 22
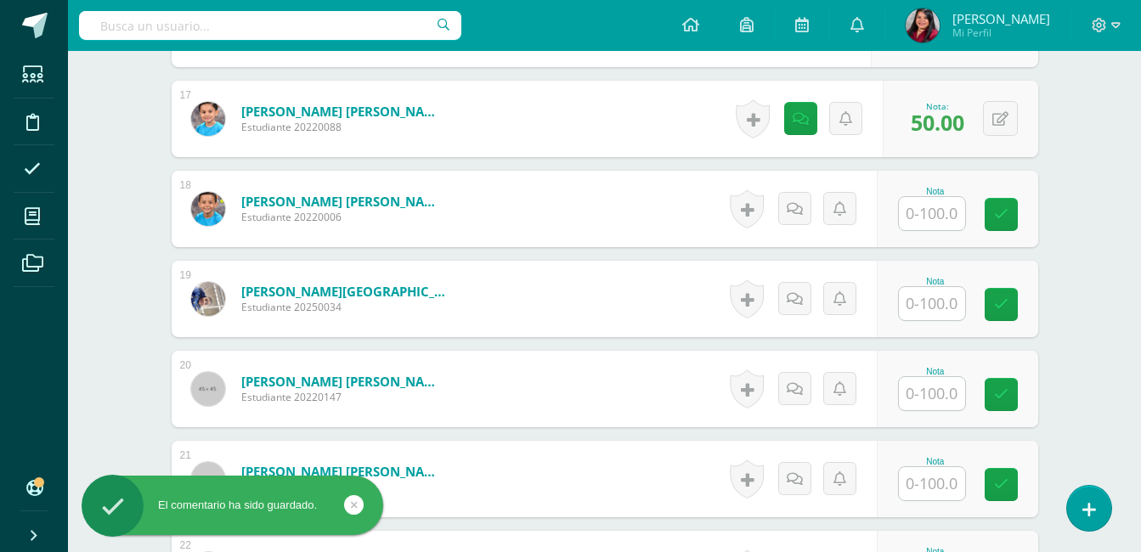
click at [932, 224] on input "text" at bounding box center [932, 213] width 66 height 33
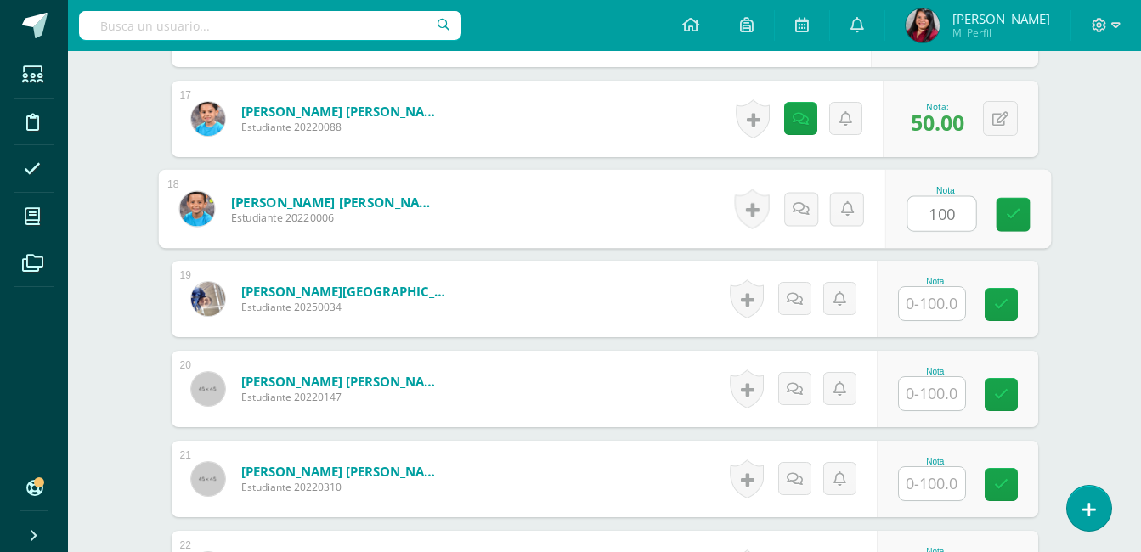
type input "100"
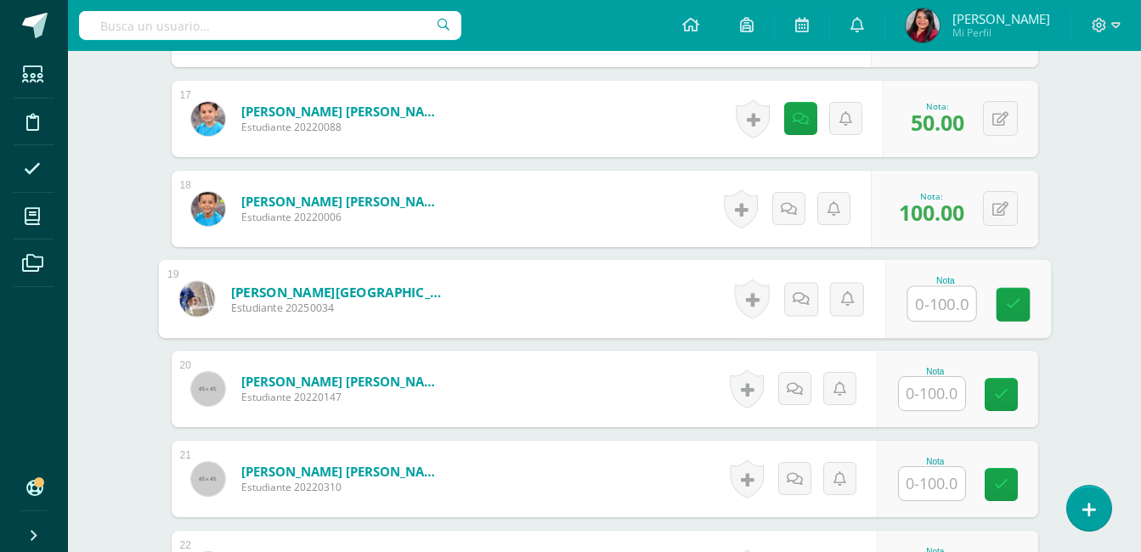
click at [953, 314] on input "text" at bounding box center [941, 304] width 68 height 34
type input "100"
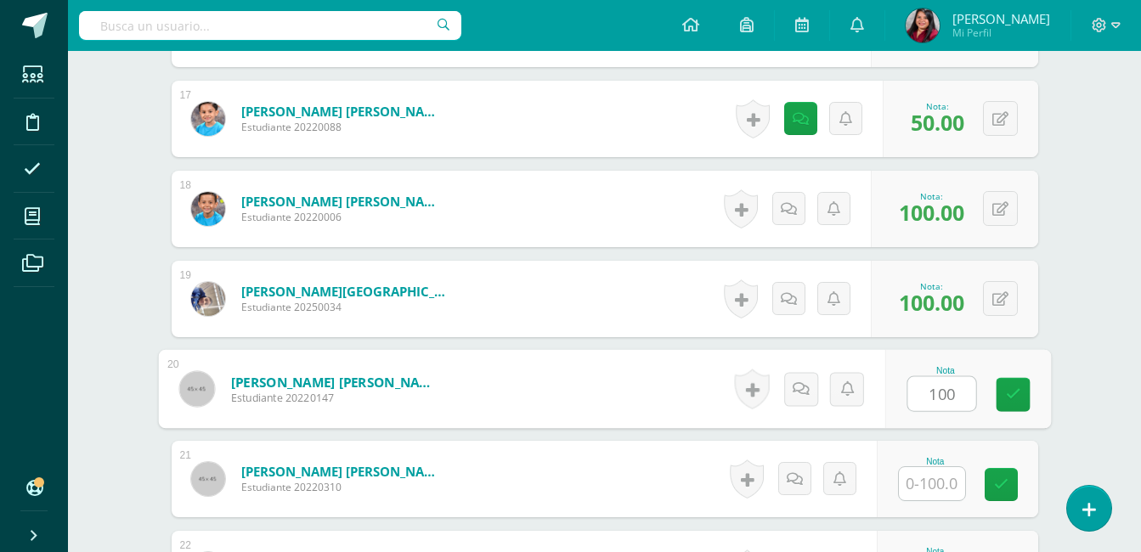
type input "100"
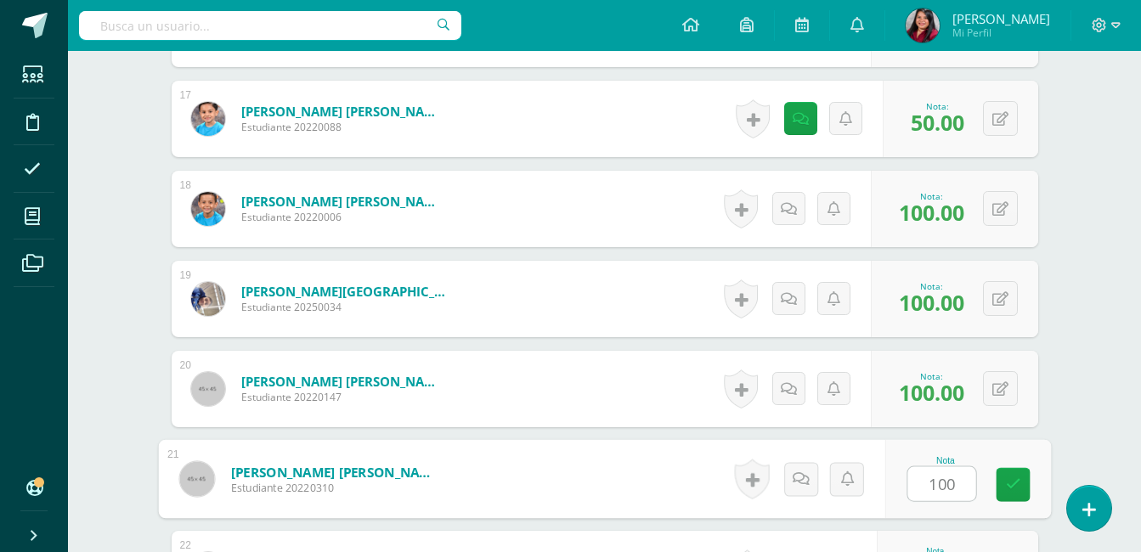
type input "100"
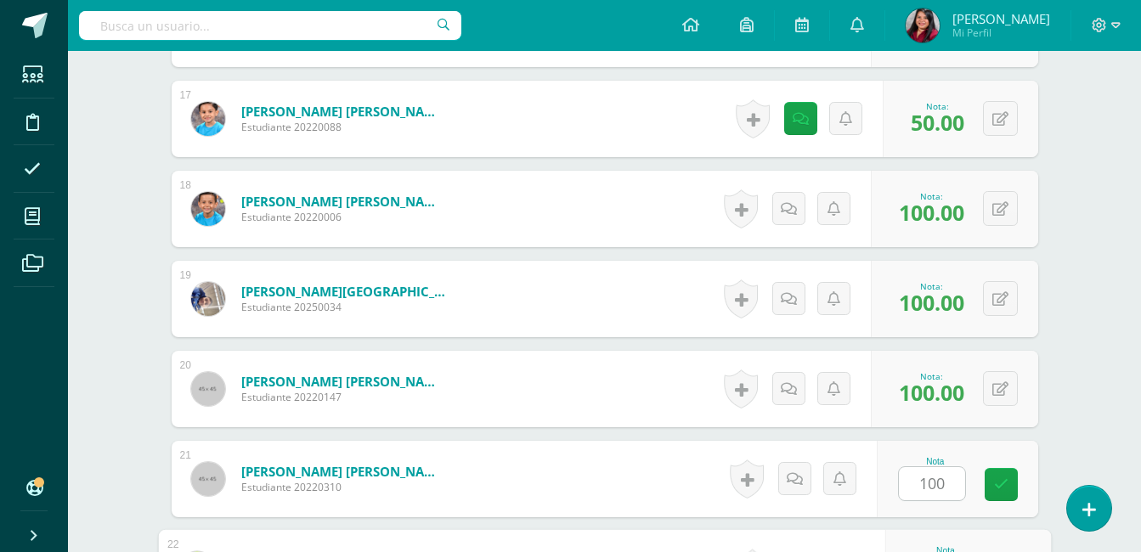
scroll to position [2248, 0]
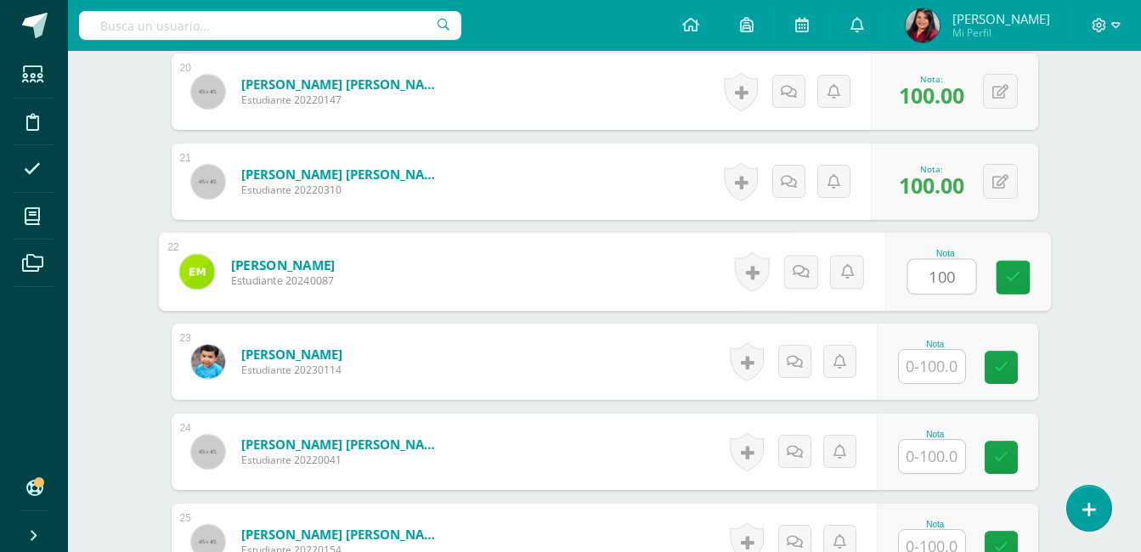
type input "100"
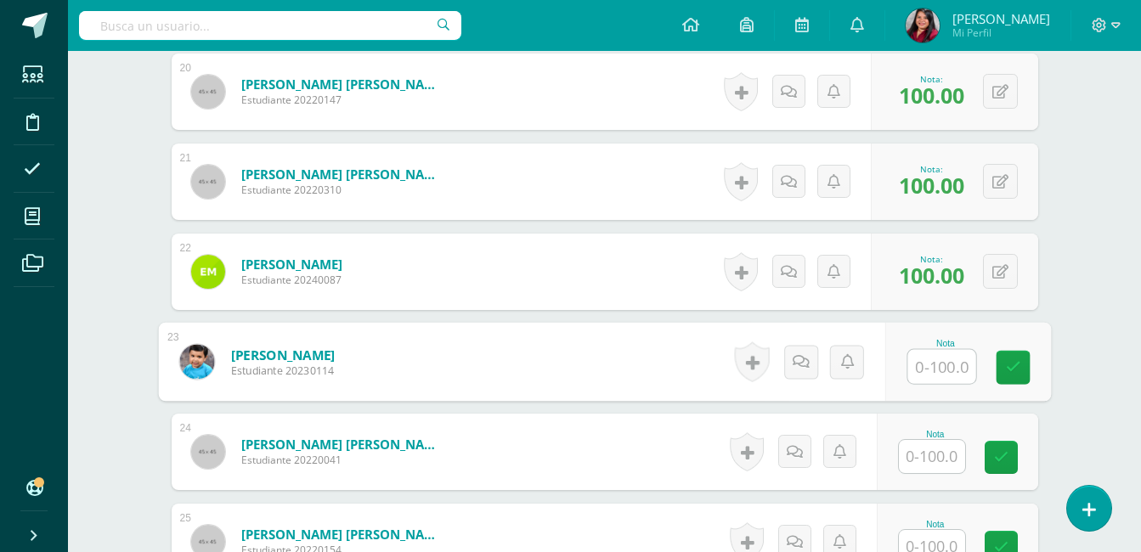
click at [935, 546] on input "text" at bounding box center [932, 546] width 66 height 33
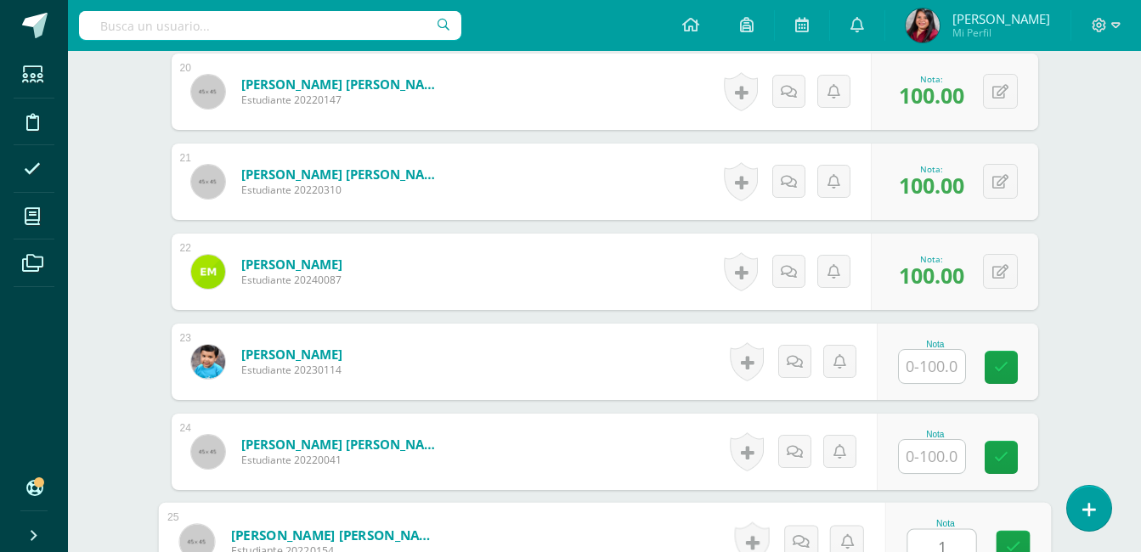
scroll to position [2253, 0]
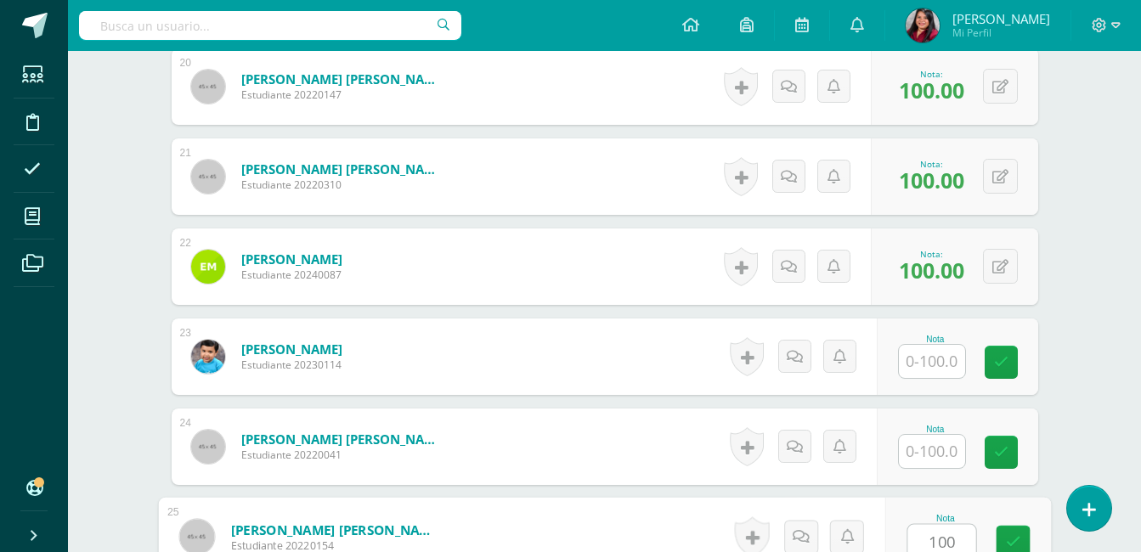
type input "100"
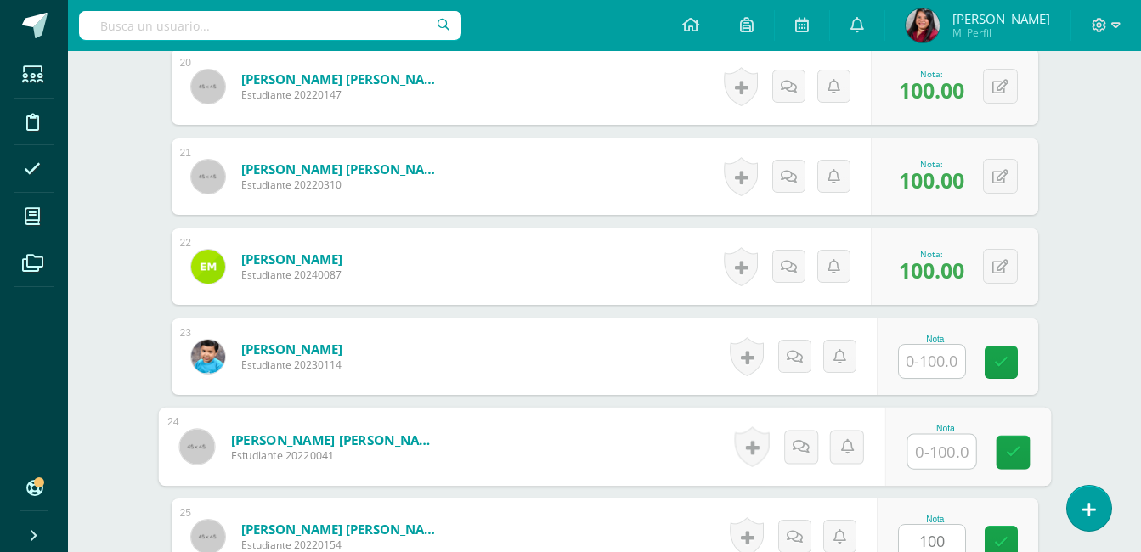
click at [928, 462] on input "text" at bounding box center [941, 452] width 68 height 34
type input "100"
click at [935, 351] on input "text" at bounding box center [932, 361] width 66 height 33
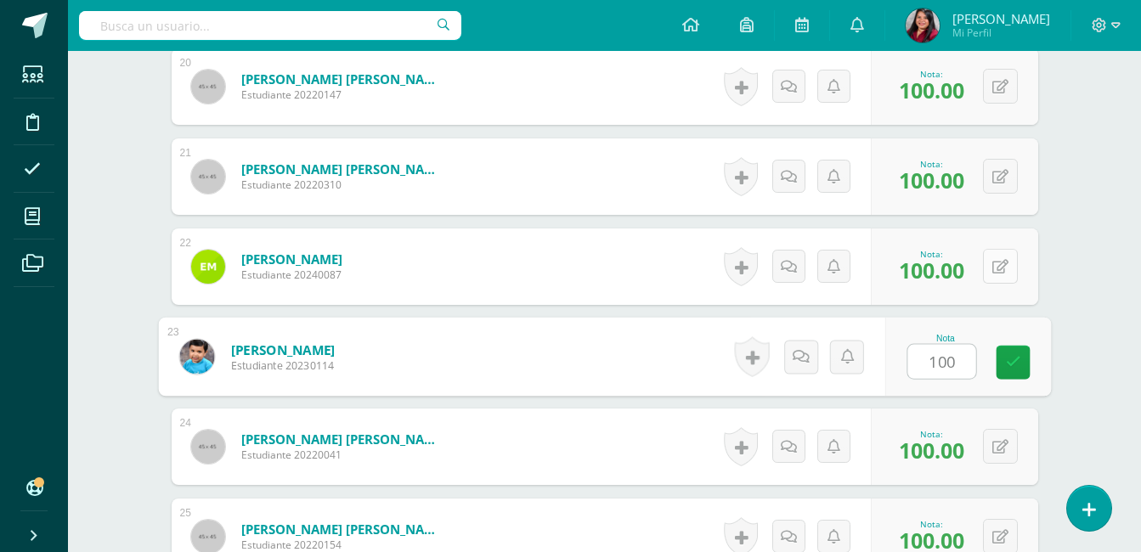
type input "100"
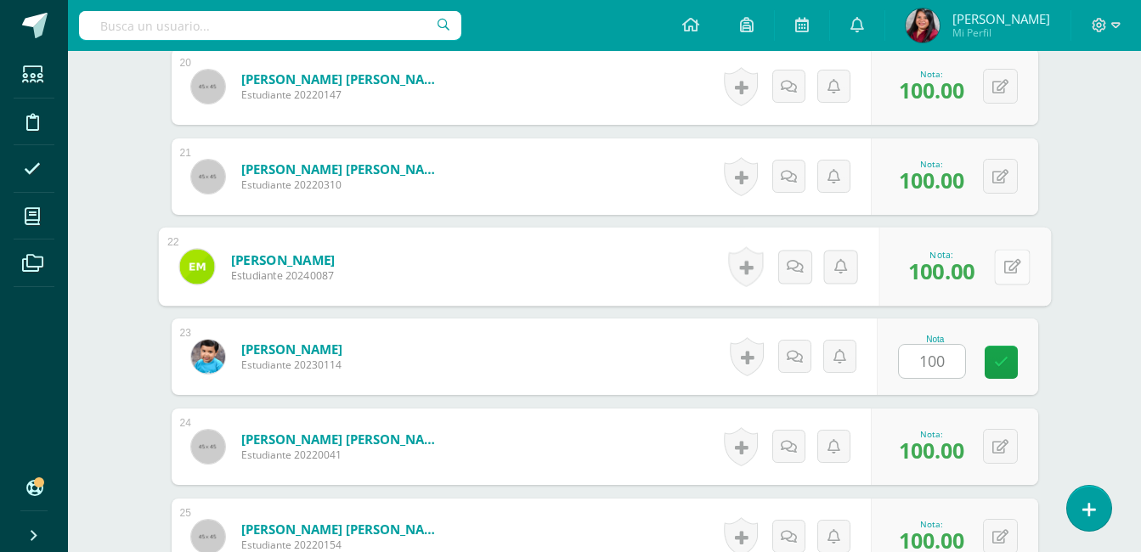
click at [998, 269] on button at bounding box center [1012, 267] width 36 height 36
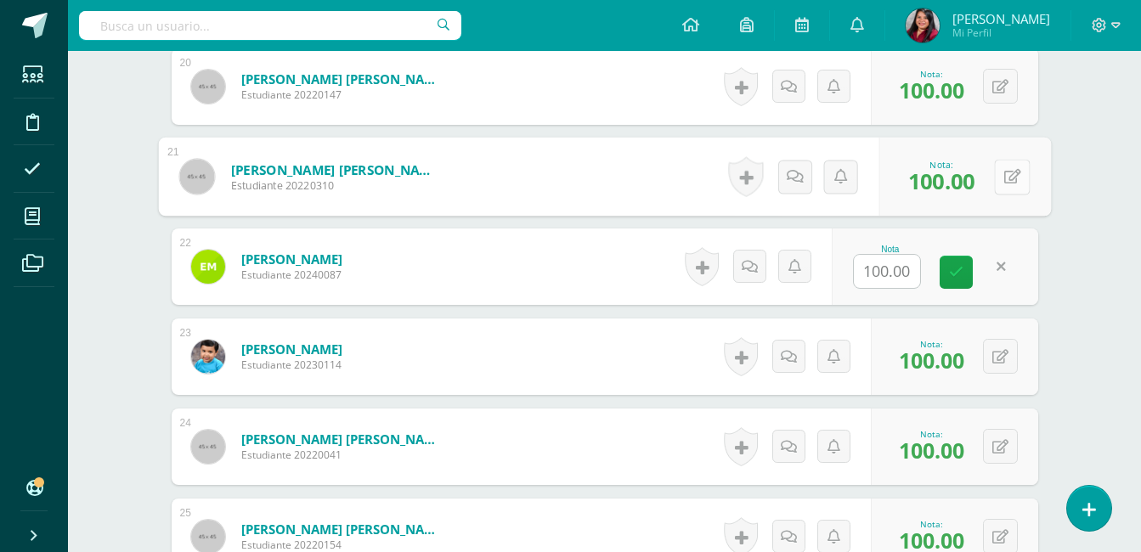
click at [994, 183] on button at bounding box center [1012, 177] width 36 height 36
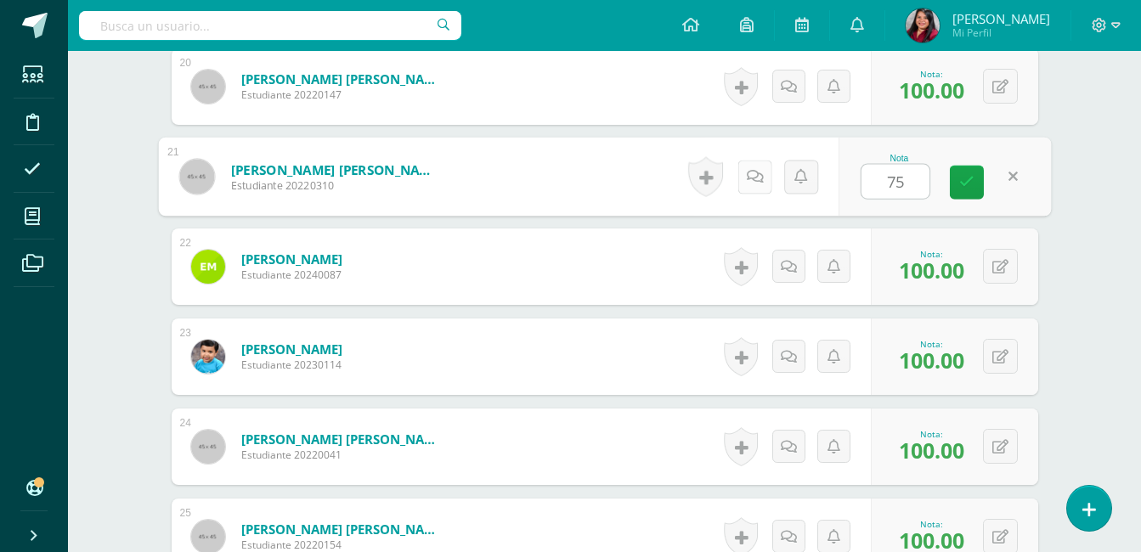
type input "75"
click at [753, 187] on link at bounding box center [754, 177] width 34 height 34
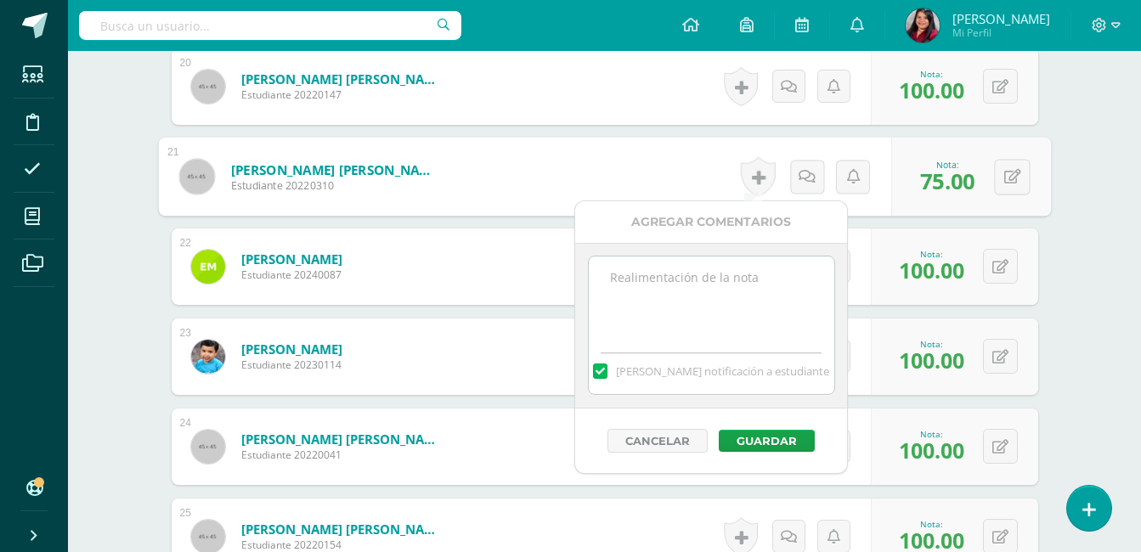
click at [731, 274] on textarea at bounding box center [712, 299] width 246 height 85
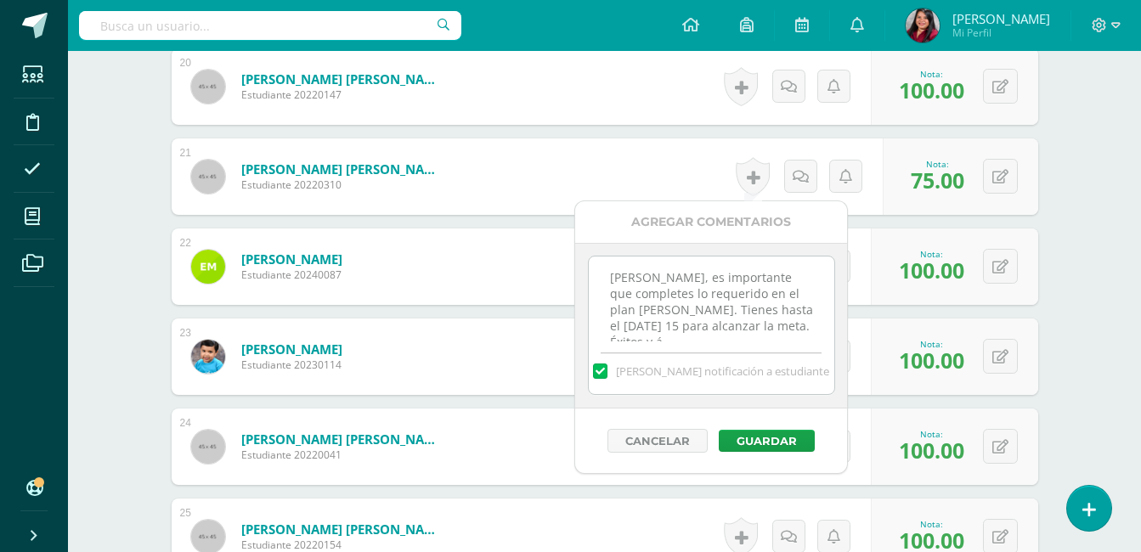
scroll to position [9, 0]
type textarea "Lucy, es importante que completes lo requerido en el plan de ruta. Tienes hasta…"
click at [759, 441] on button "Guardar" at bounding box center [767, 441] width 96 height 22
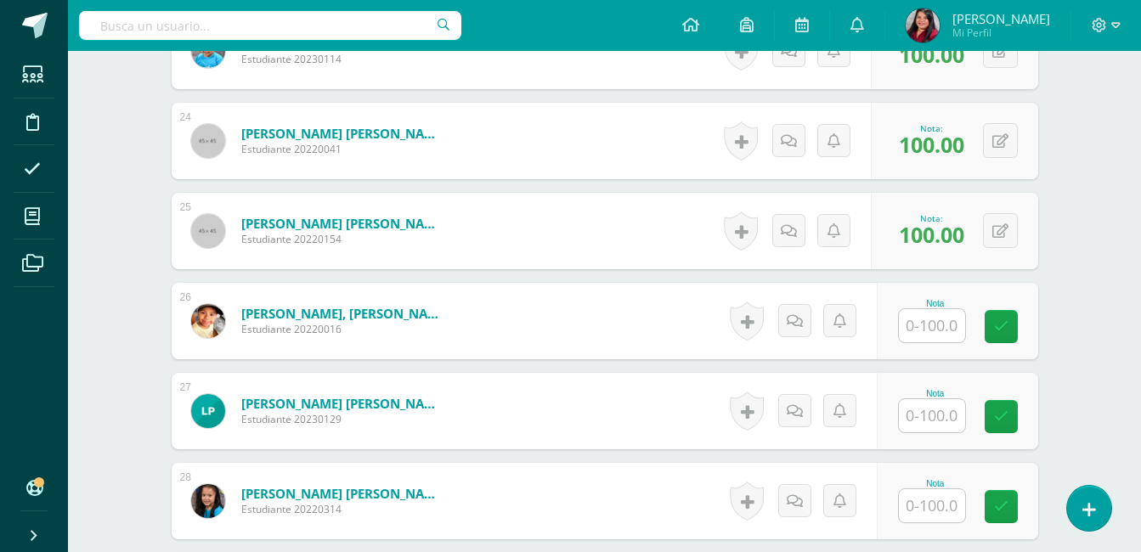
scroll to position [2606, 0]
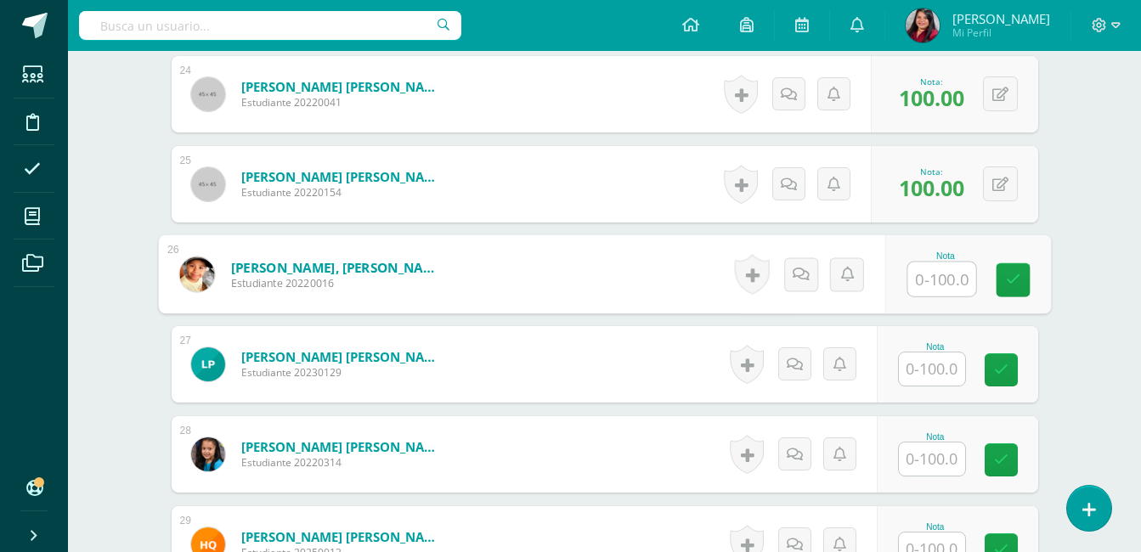
click at [936, 282] on input "text" at bounding box center [941, 280] width 68 height 34
click at [934, 371] on input "text" at bounding box center [932, 369] width 66 height 33
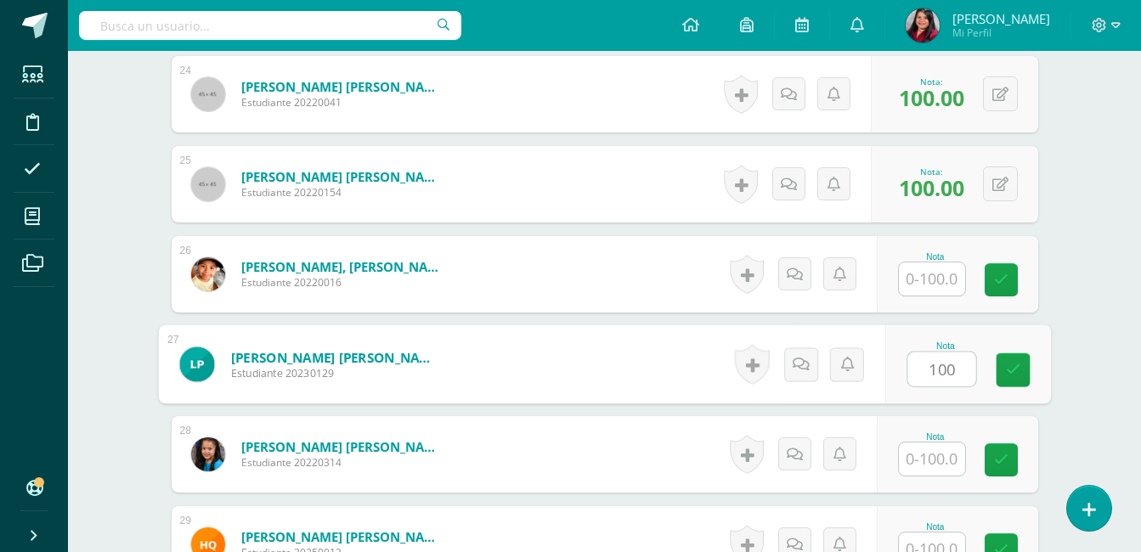
type input "100"
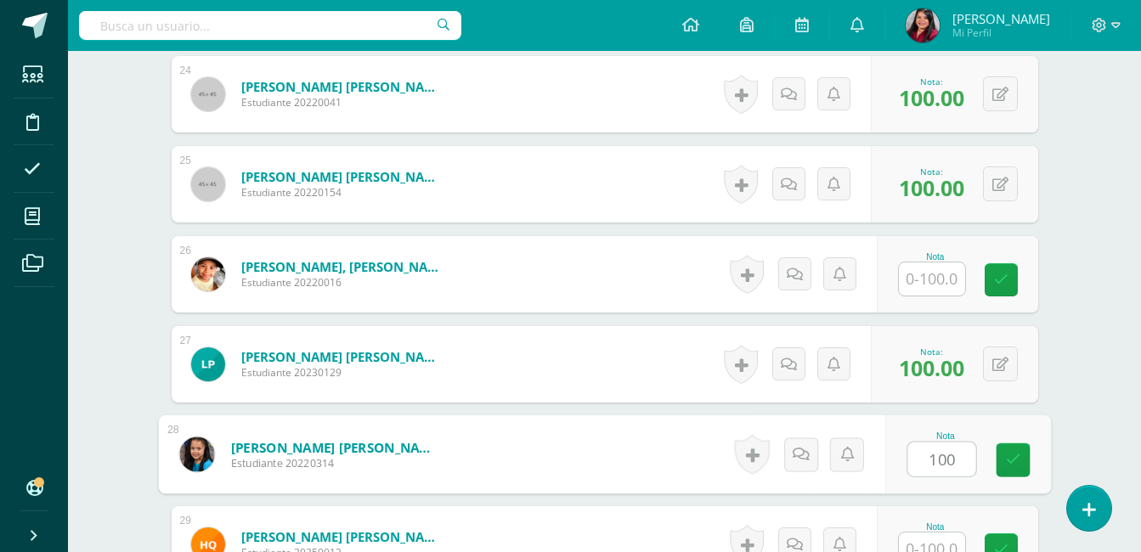
type input "100"
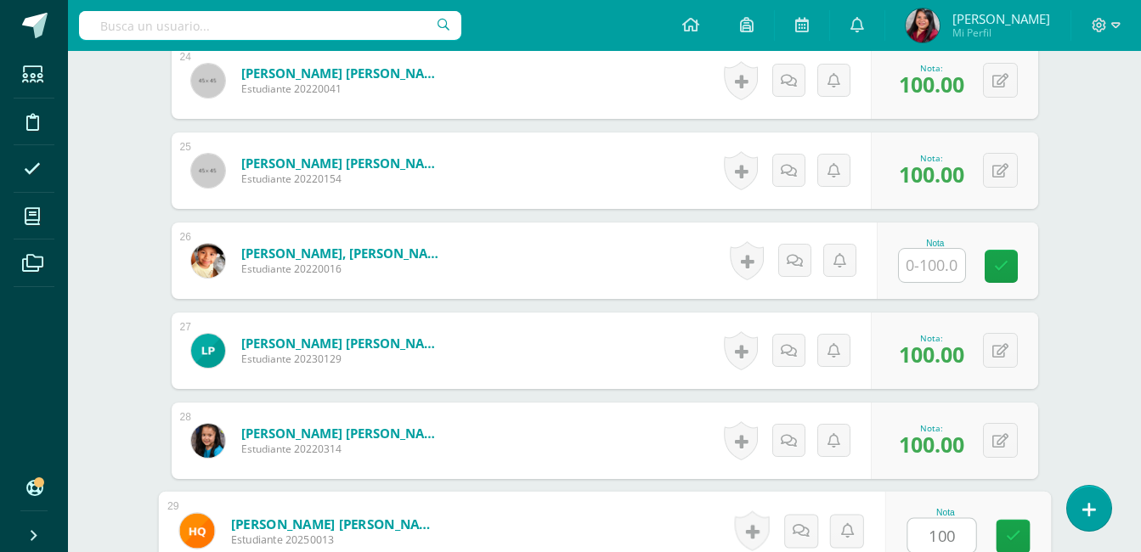
type input "100"
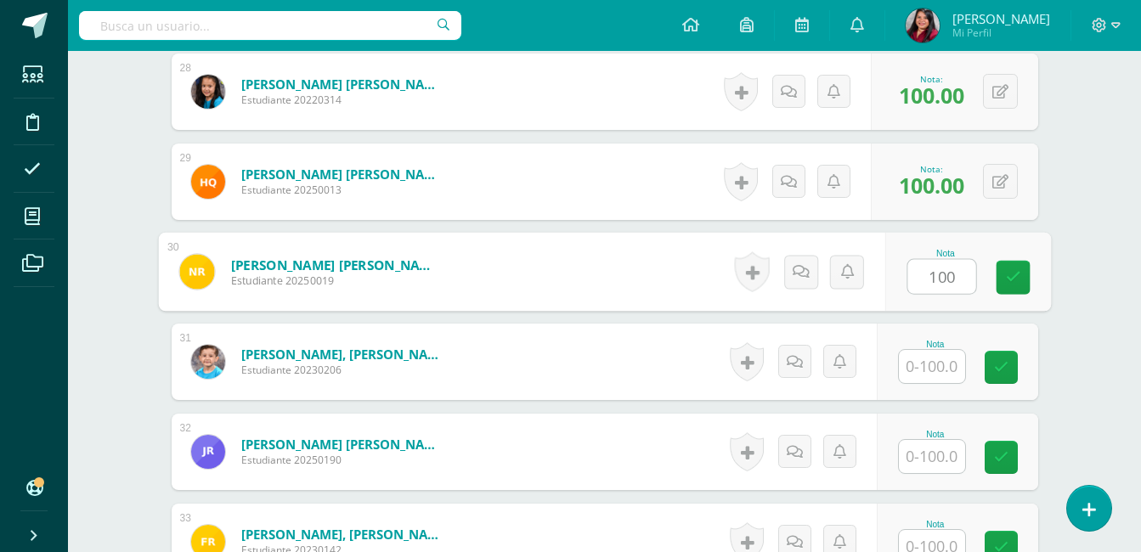
type input "100"
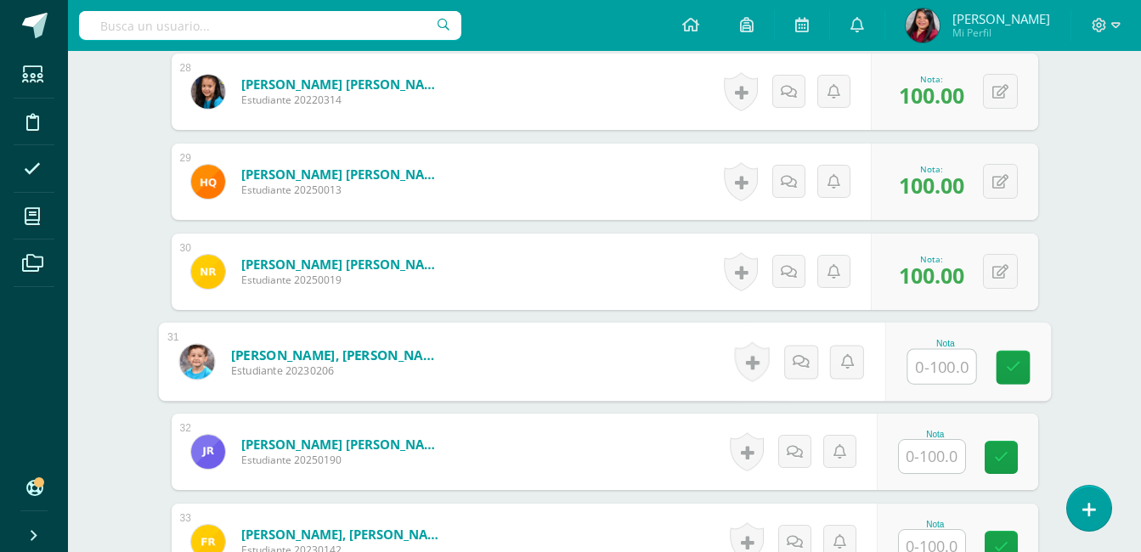
click at [936, 373] on input "text" at bounding box center [941, 367] width 68 height 34
type input "50"
click at [800, 364] on icon at bounding box center [800, 361] width 17 height 14
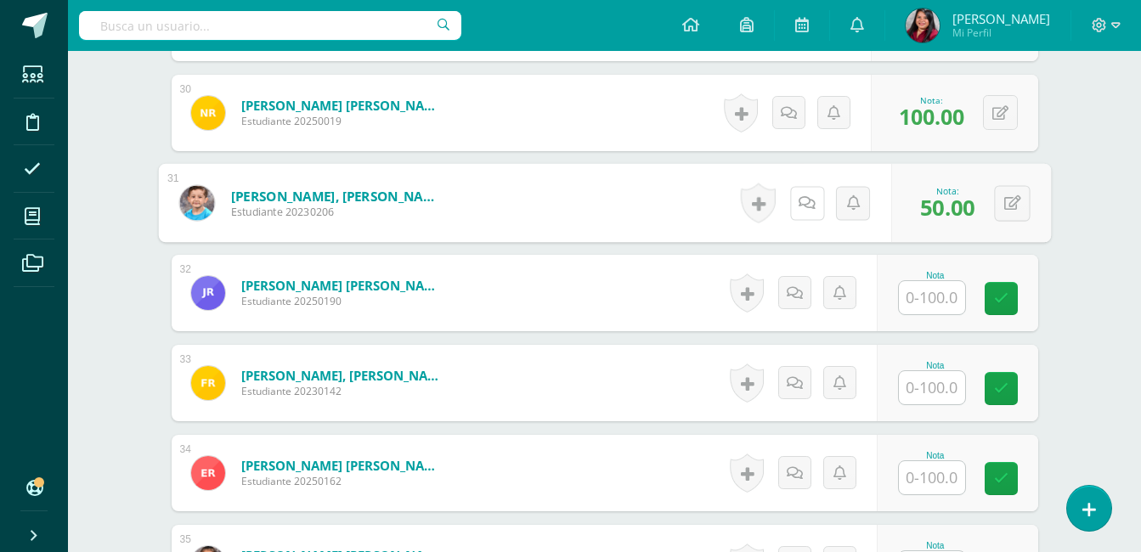
scroll to position [3141, 0]
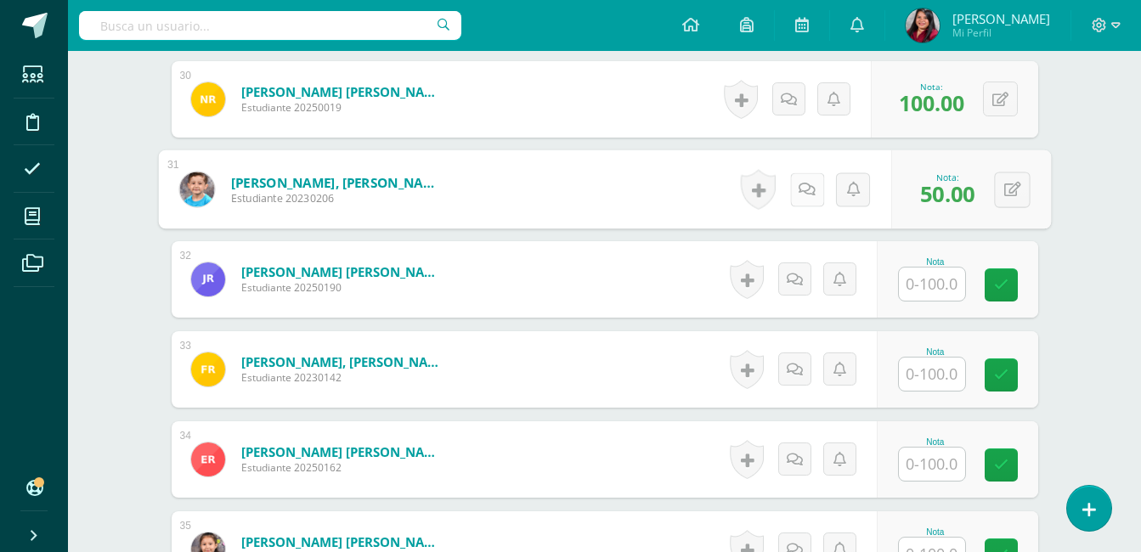
click at [811, 183] on icon at bounding box center [807, 189] width 17 height 14
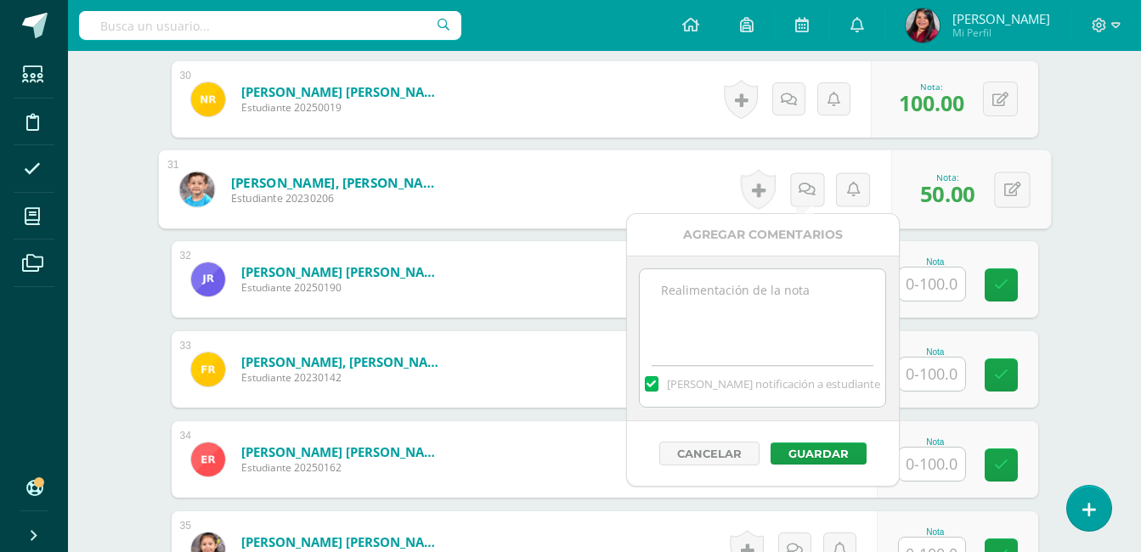
click at [801, 286] on textarea at bounding box center [763, 311] width 246 height 85
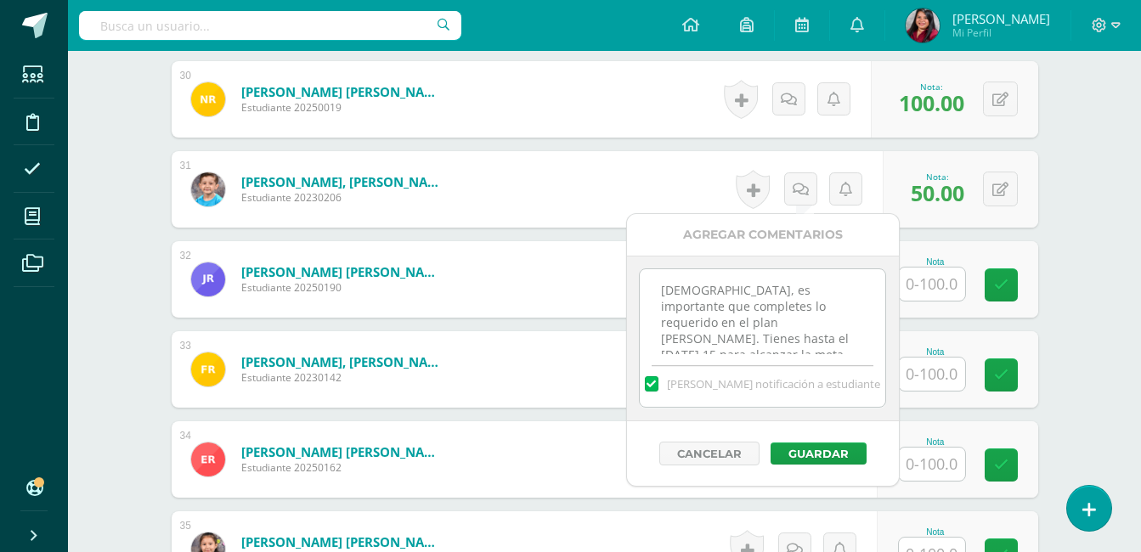
scroll to position [9, 0]
type textarea "Santi, es importante que completes lo requerido en el plan de ruta. Tienes hast…"
click at [824, 449] on button "Guardar" at bounding box center [819, 454] width 96 height 22
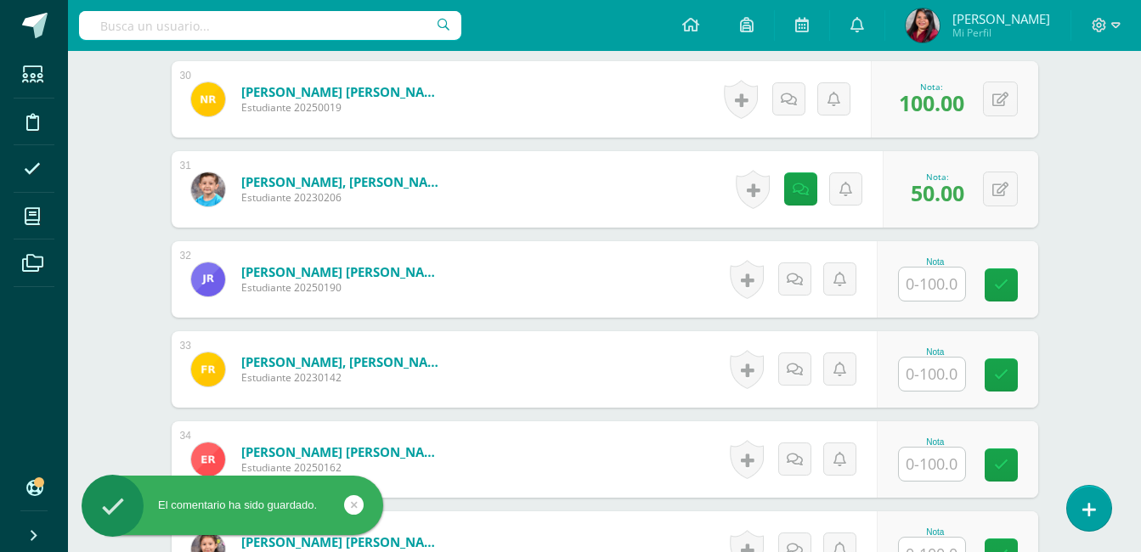
click at [946, 284] on input "text" at bounding box center [932, 284] width 66 height 33
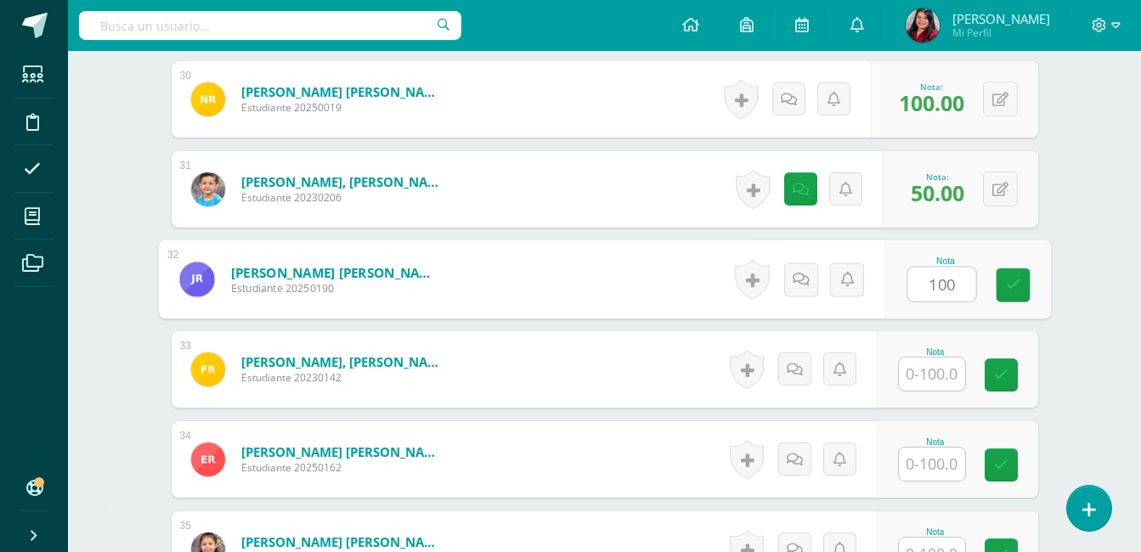
type input "100"
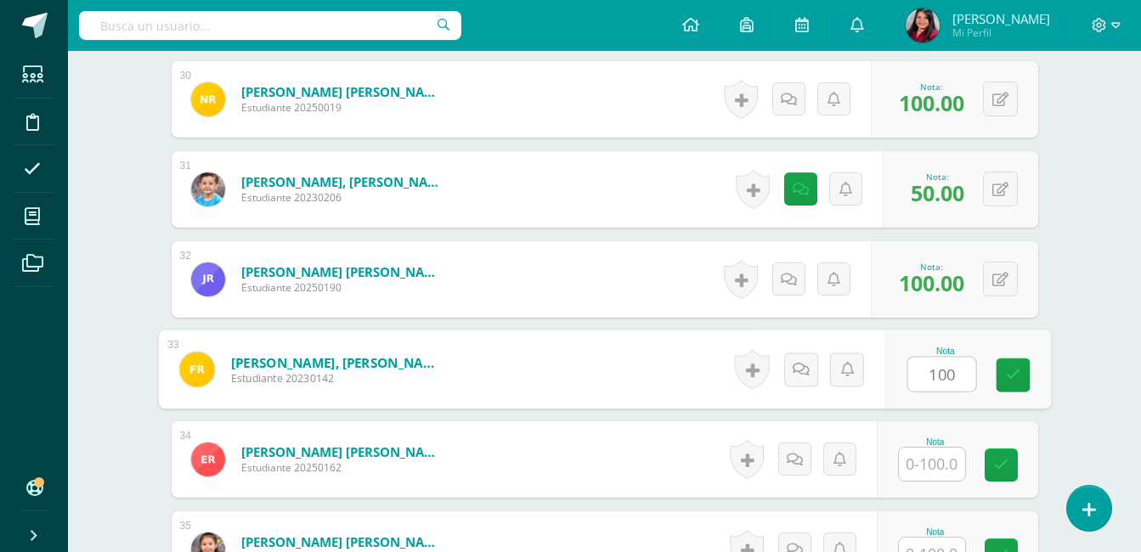
type input "100"
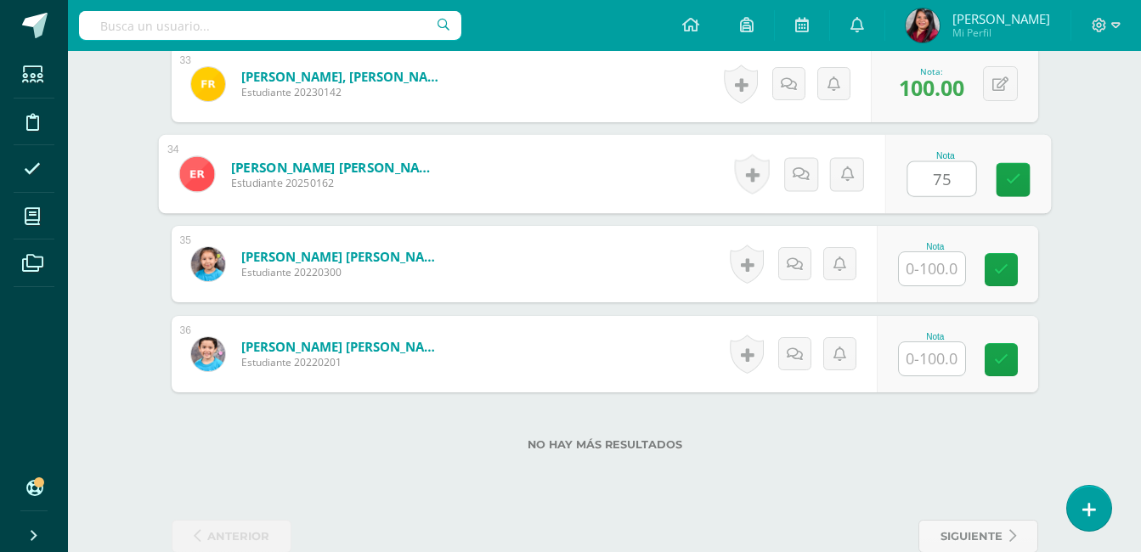
scroll to position [3433, 0]
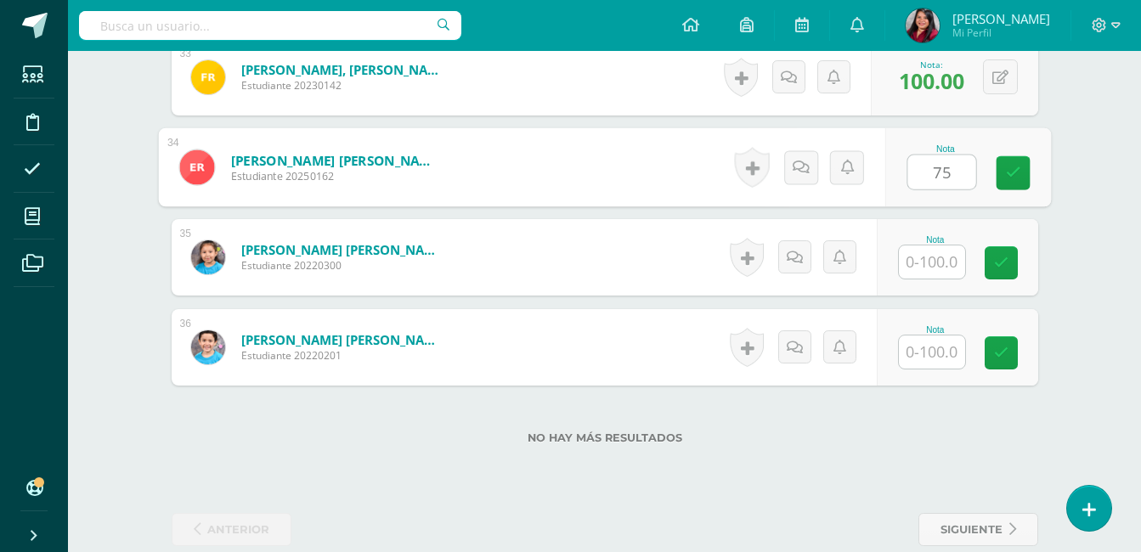
type input "75"
click at [794, 187] on div "Historial de actividad No hay historial para esta actividad Agregar Comentarios…" at bounding box center [805, 167] width 157 height 79
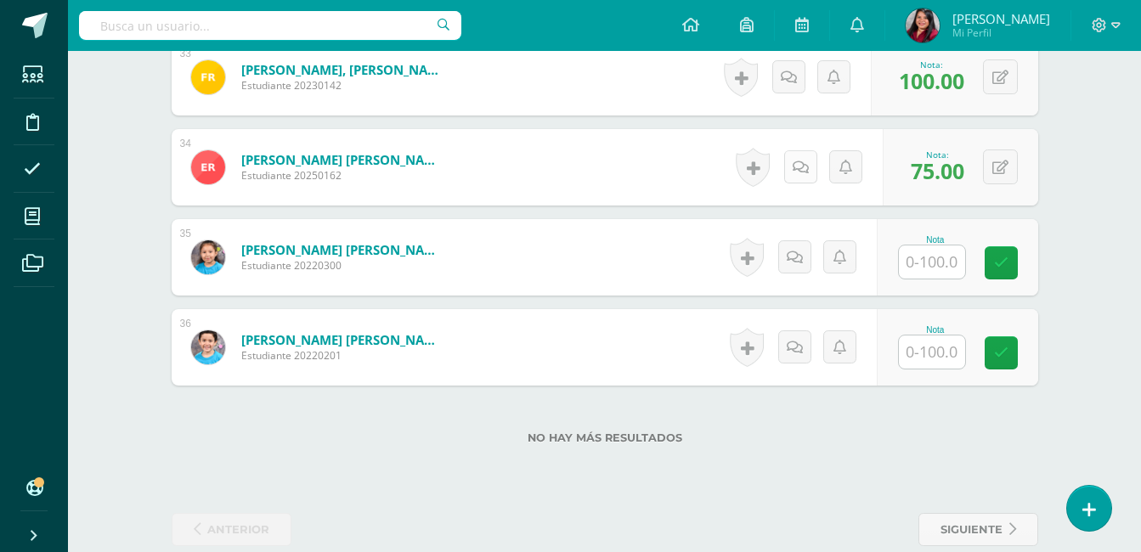
click at [800, 178] on link at bounding box center [800, 166] width 33 height 33
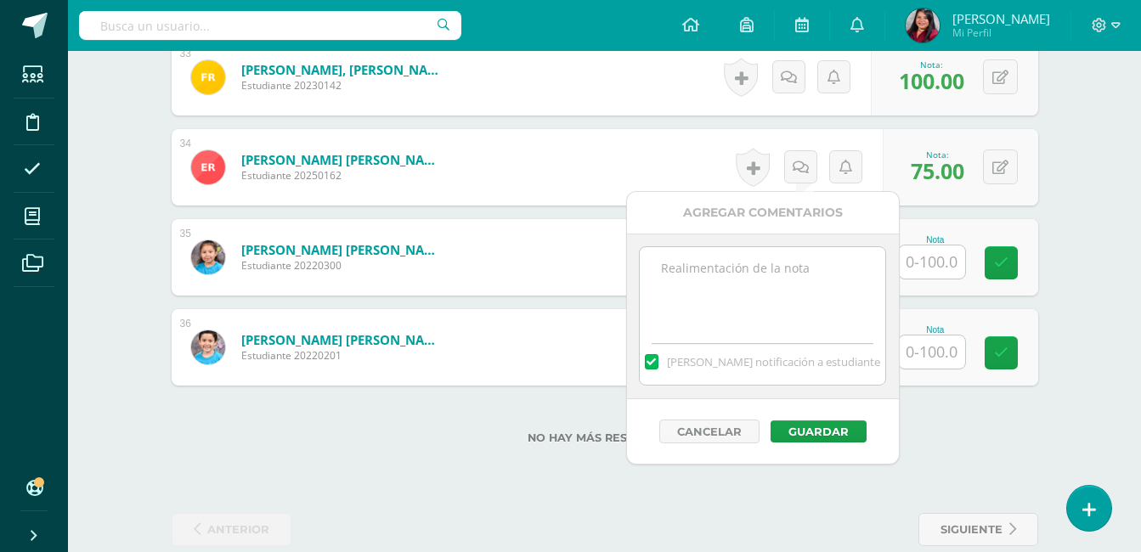
click at [783, 270] on textarea at bounding box center [763, 289] width 246 height 85
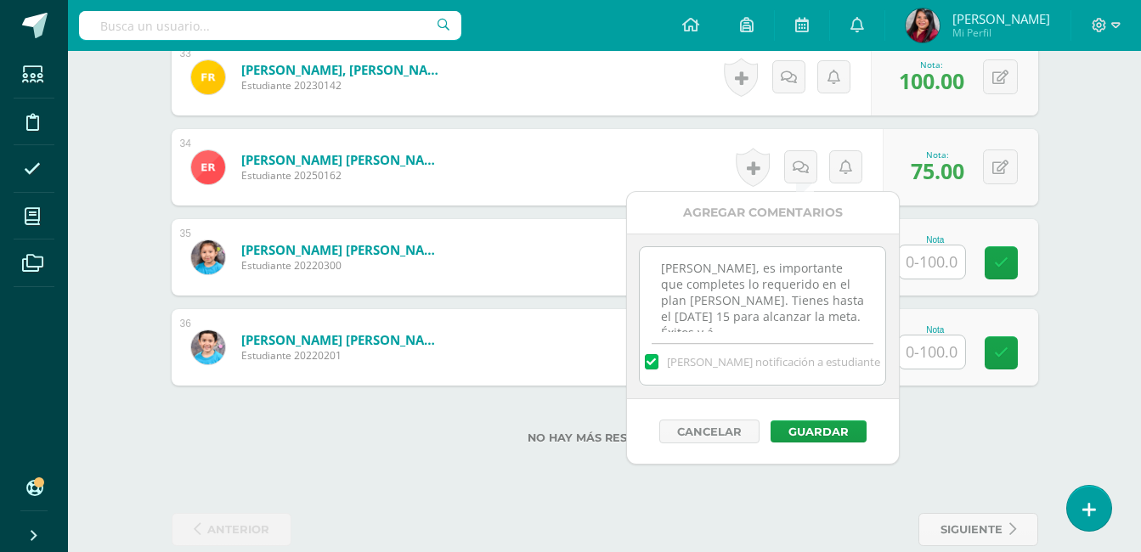
scroll to position [9, 0]
type textarea "Estephan, es importante que completes lo requerido en el plan de ruta. Tienes h…"
click at [820, 432] on button "Guardar" at bounding box center [819, 432] width 96 height 22
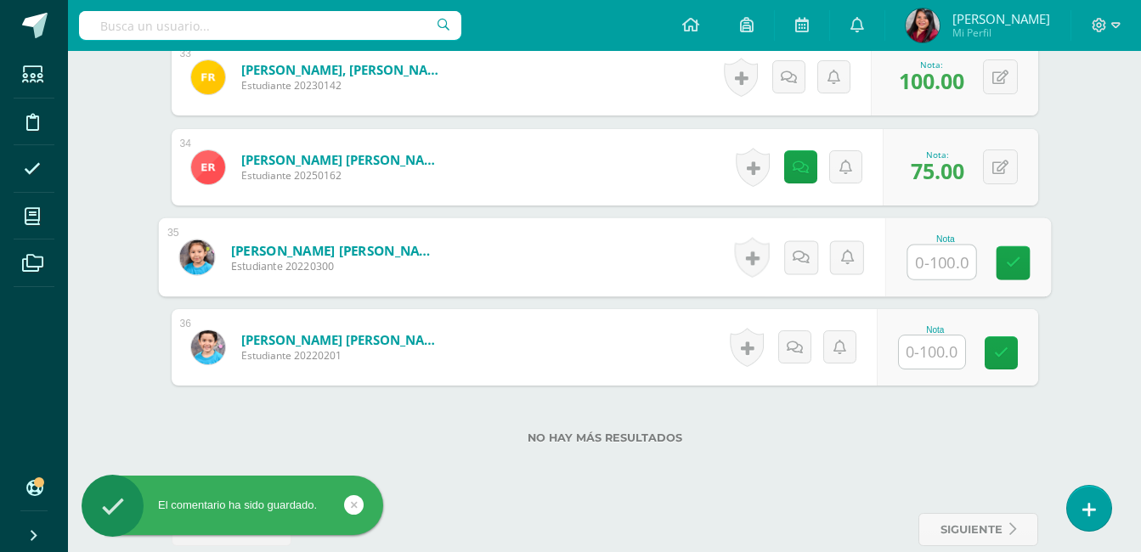
click at [932, 257] on input "text" at bounding box center [941, 263] width 68 height 34
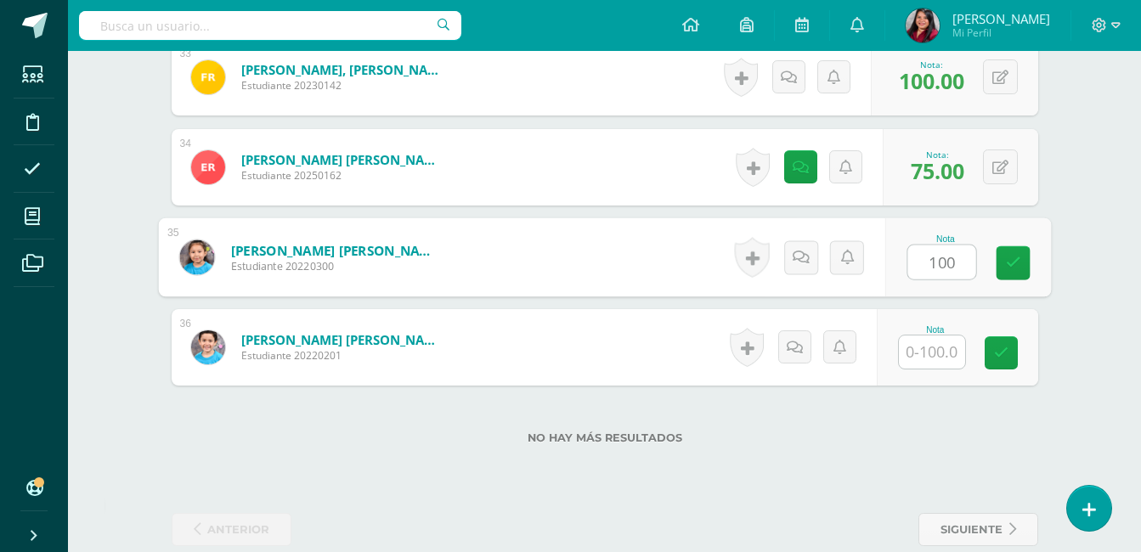
type input "100"
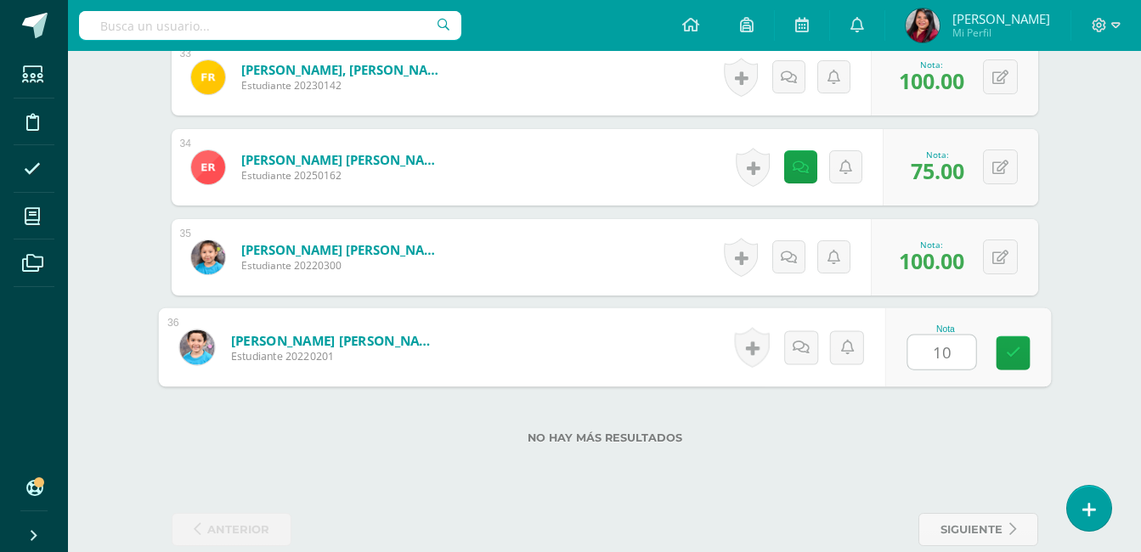
type input "100"
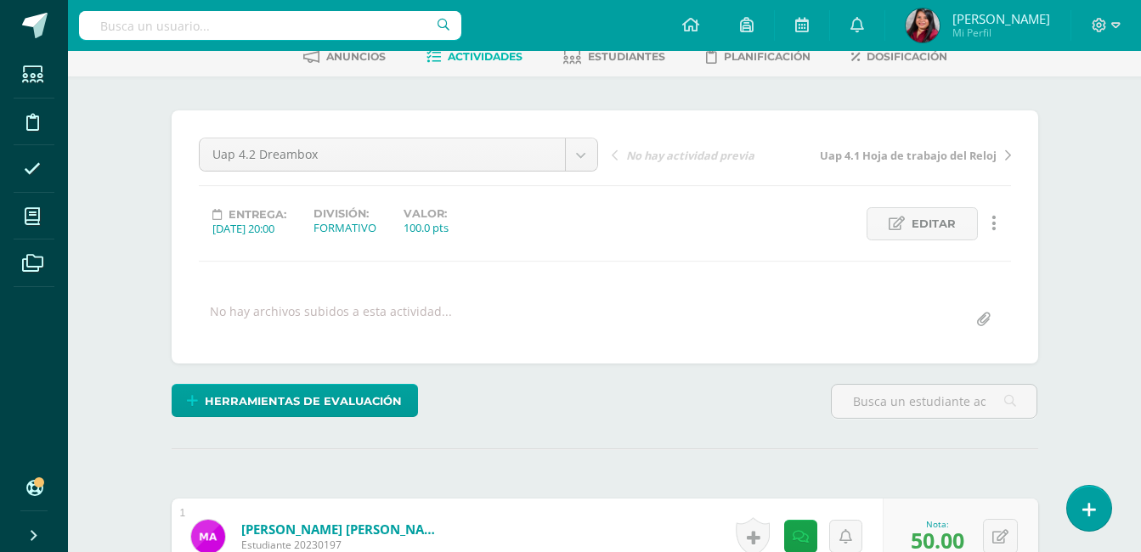
scroll to position [0, 0]
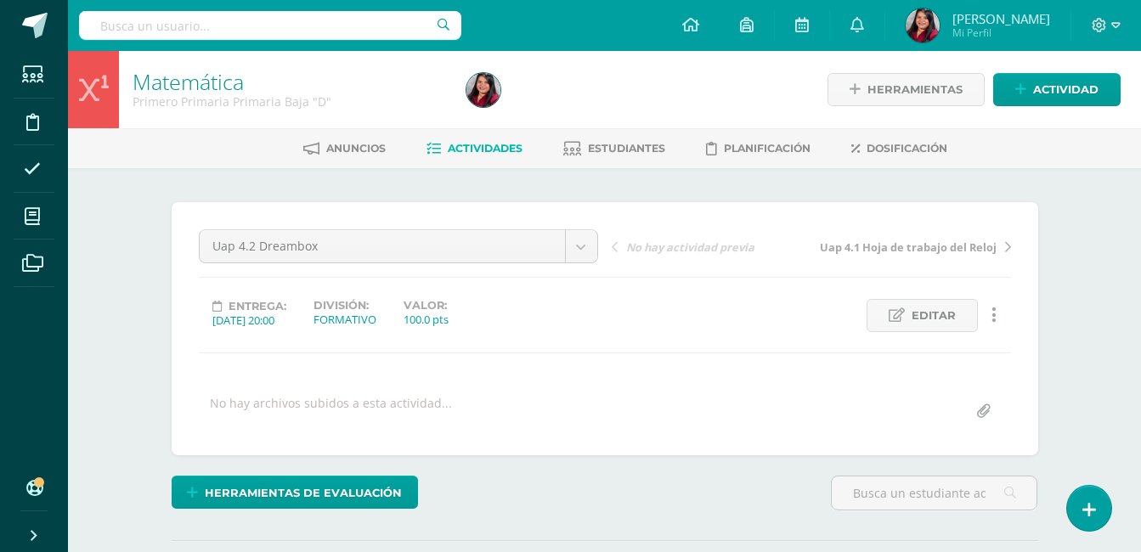
click at [480, 150] on span "Actividades" at bounding box center [485, 148] width 75 height 13
